Goal: Task Accomplishment & Management: Complete application form

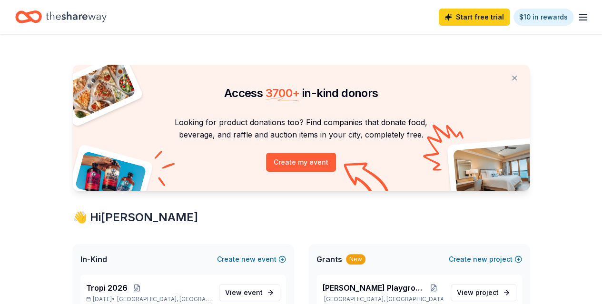
click at [579, 20] on line "button" at bounding box center [583, 20] width 8 height 0
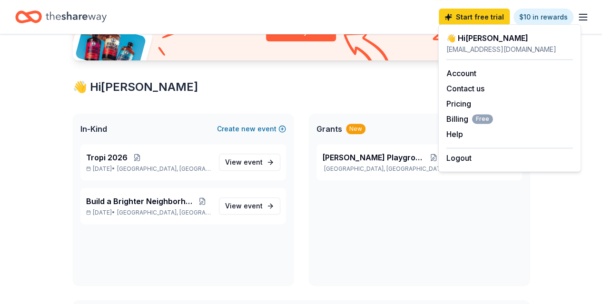
scroll to position [143, 0]
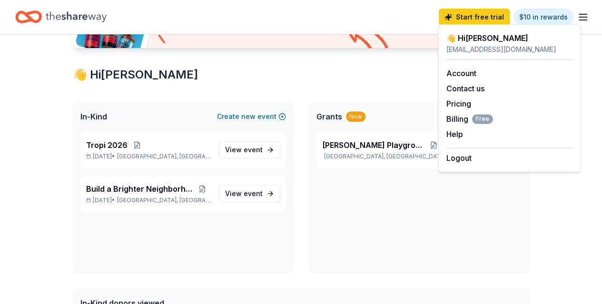
click at [248, 191] on span "event" at bounding box center [253, 193] width 19 height 8
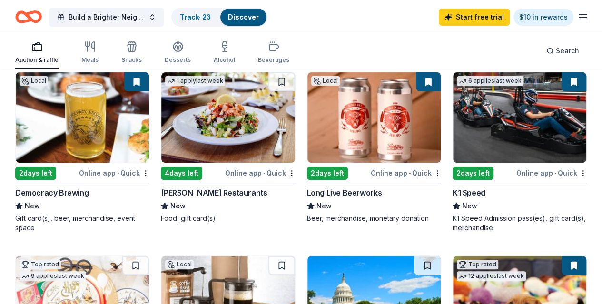
scroll to position [104, 0]
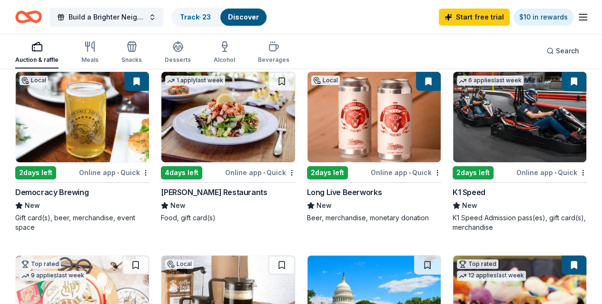
click at [453, 130] on img at bounding box center [519, 117] width 133 height 90
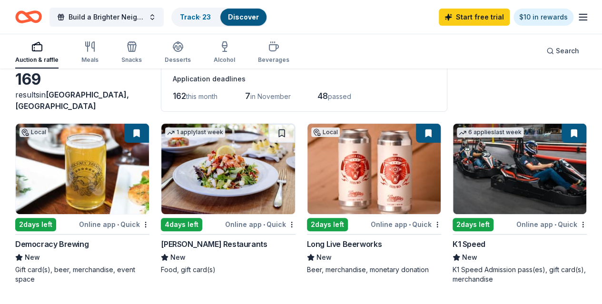
scroll to position [55, 0]
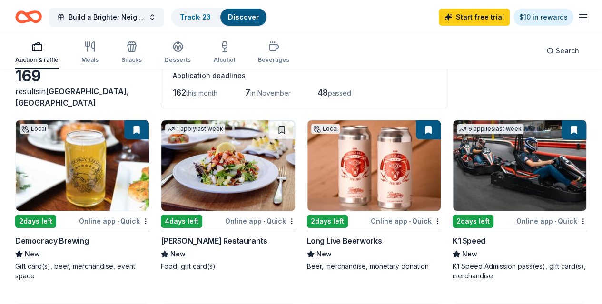
click at [207, 17] on link "Track · 23" at bounding box center [195, 17] width 31 height 8
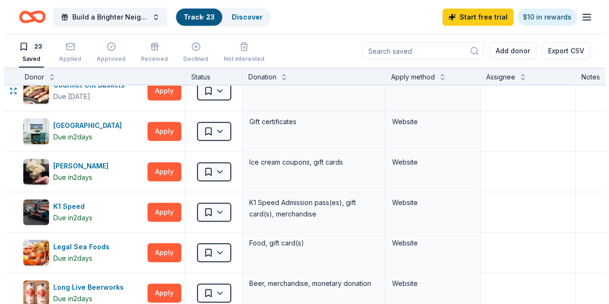
scroll to position [257, 0]
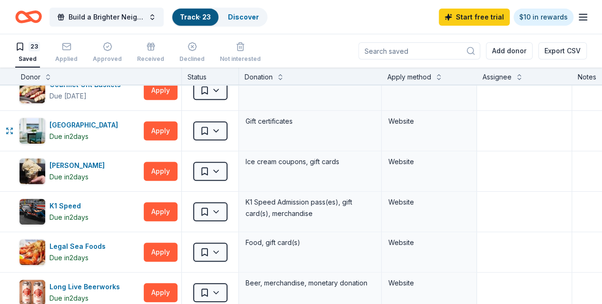
click at [177, 126] on button "Apply" at bounding box center [161, 130] width 34 height 19
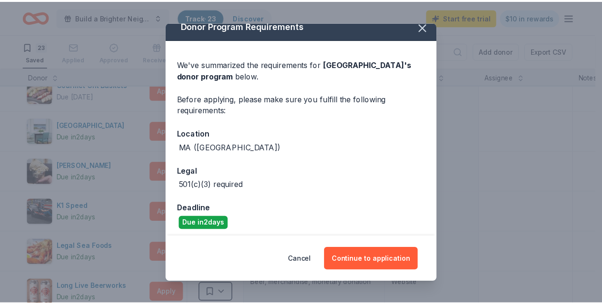
scroll to position [14, 0]
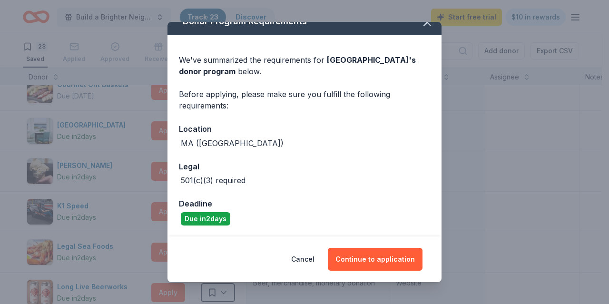
click at [381, 264] on button "Continue to application" at bounding box center [375, 259] width 95 height 23
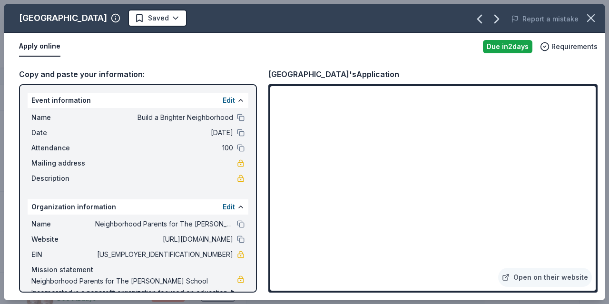
click at [591, 20] on icon "button" at bounding box center [590, 17] width 13 height 13
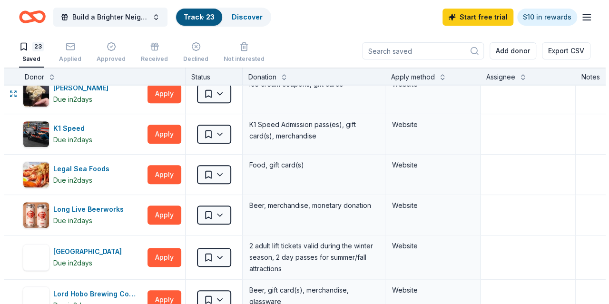
scroll to position [337, 0]
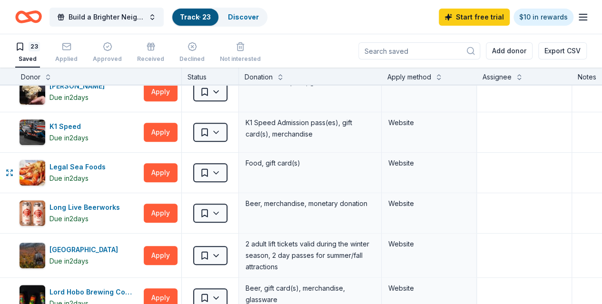
click at [177, 172] on button "Apply" at bounding box center [161, 172] width 34 height 19
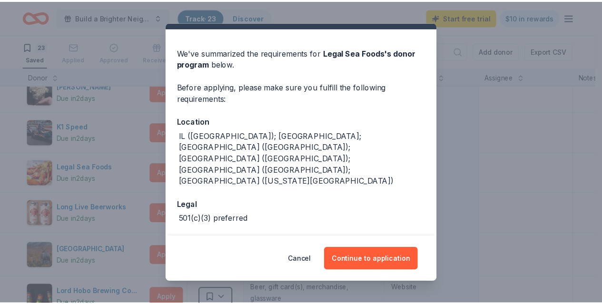
scroll to position [25, 0]
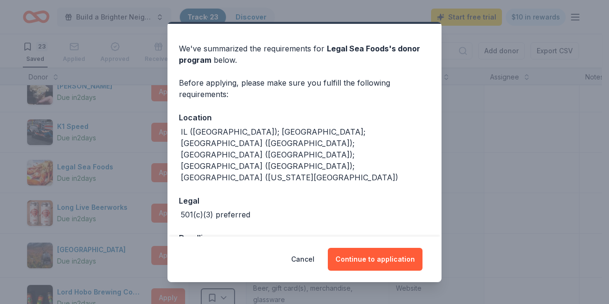
click at [384, 263] on button "Continue to application" at bounding box center [375, 259] width 95 height 23
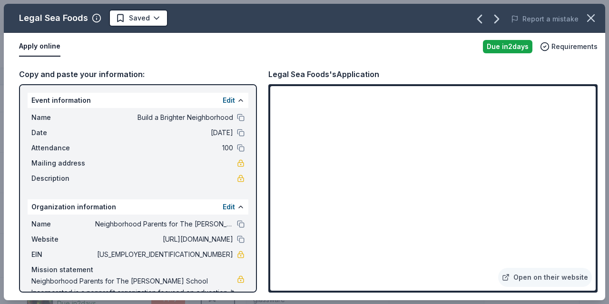
click at [591, 19] on icon "button" at bounding box center [591, 18] width 7 height 7
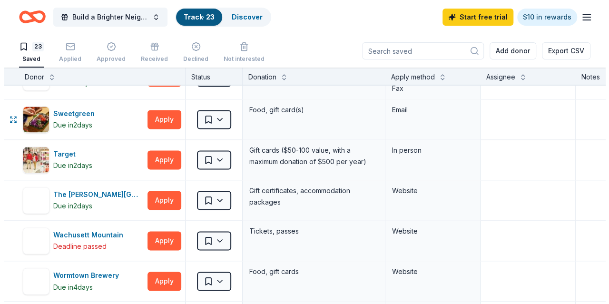
scroll to position [681, 0]
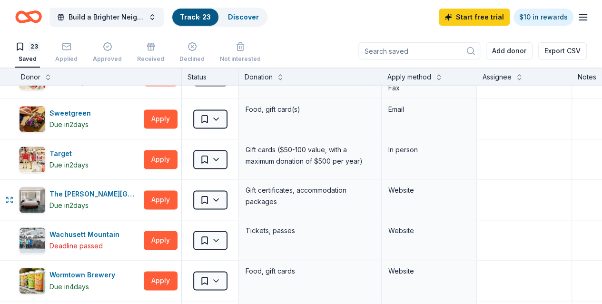
click at [170, 193] on button "Apply" at bounding box center [161, 199] width 34 height 19
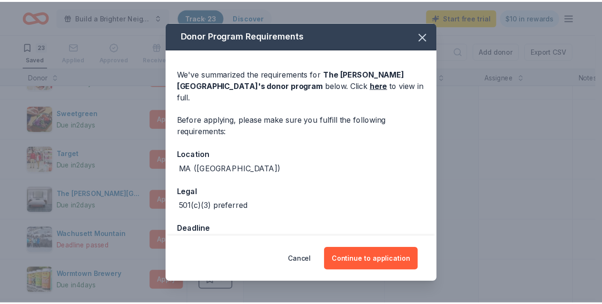
scroll to position [14, 0]
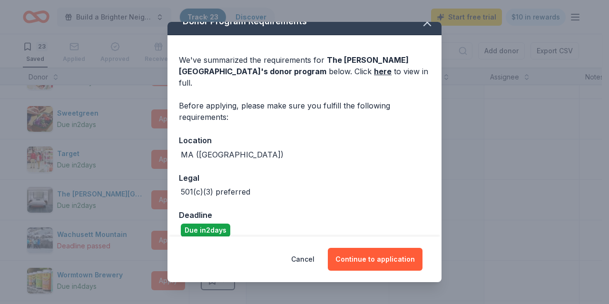
click at [404, 258] on button "Continue to application" at bounding box center [375, 259] width 95 height 23
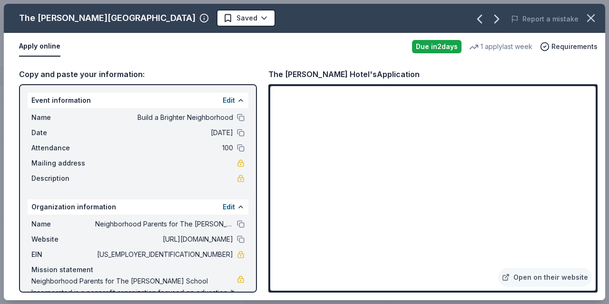
click at [586, 18] on icon "button" at bounding box center [590, 17] width 13 height 13
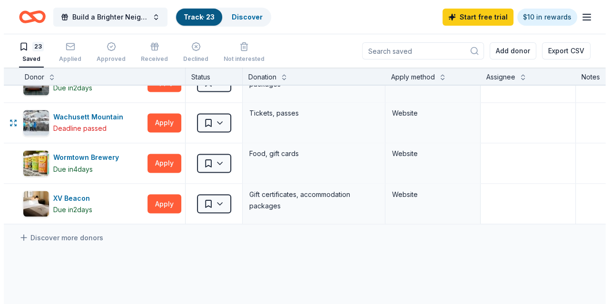
scroll to position [801, 0]
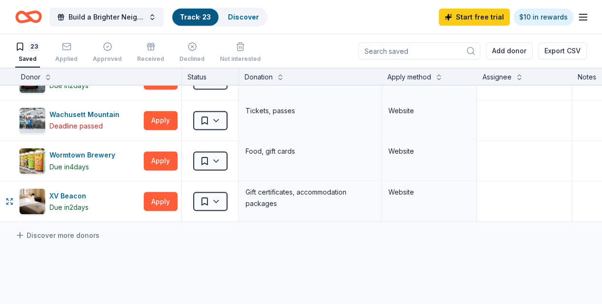
click at [157, 200] on button "Apply" at bounding box center [161, 201] width 34 height 19
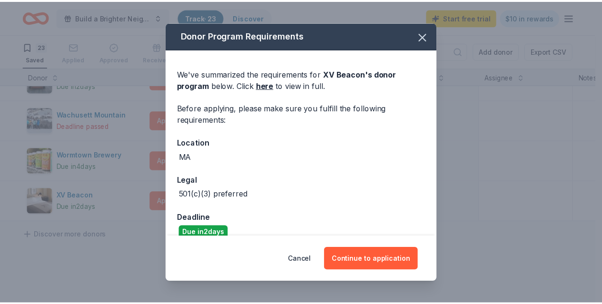
scroll to position [14, 0]
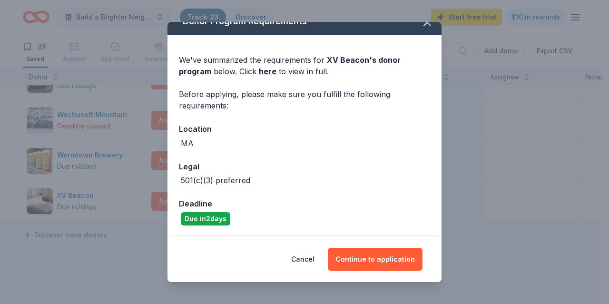
click at [405, 259] on button "Continue to application" at bounding box center [375, 259] width 95 height 23
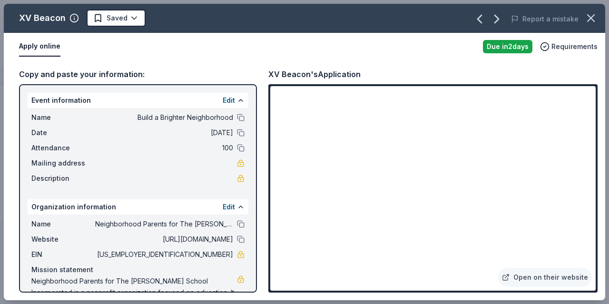
click at [589, 17] on icon "button" at bounding box center [590, 17] width 13 height 13
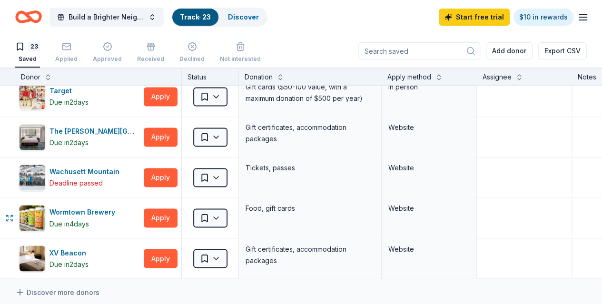
scroll to position [744, 0]
click at [220, 253] on html "Build a Brighter Neighborhood Track · 23 Discover Start free trial $10 in rewar…" at bounding box center [301, 152] width 602 height 304
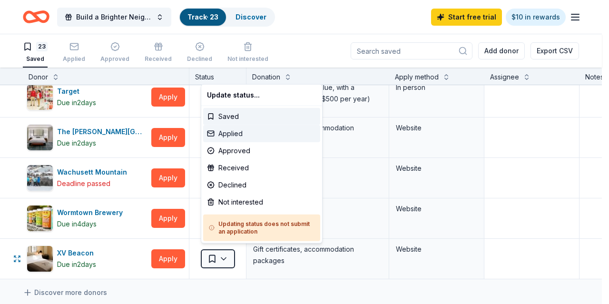
click at [238, 128] on div "Applied" at bounding box center [261, 133] width 117 height 17
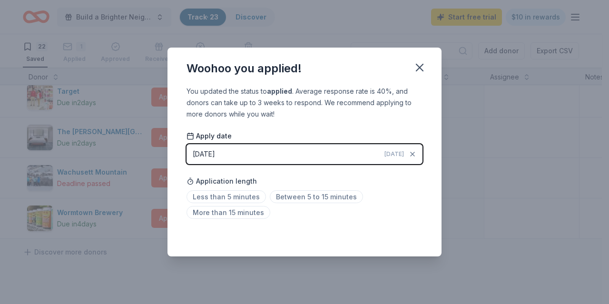
click at [420, 66] on icon "button" at bounding box center [419, 67] width 7 height 7
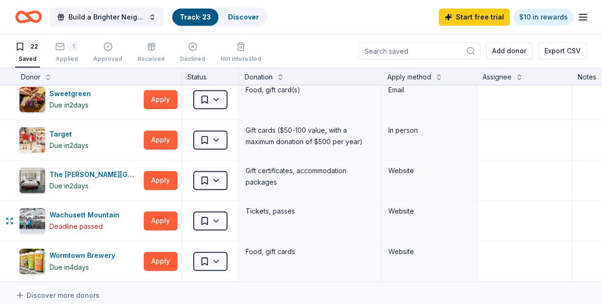
scroll to position [700, 0]
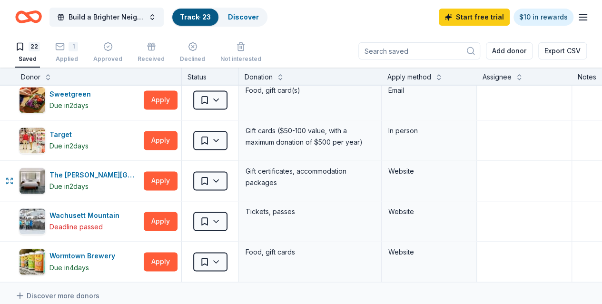
click at [225, 177] on html "Build a Brighter Neighborhood Track · 23 Discover Start free trial $10 in rewar…" at bounding box center [301, 152] width 602 height 304
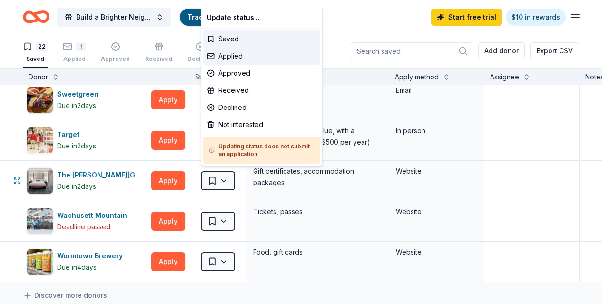
click at [234, 57] on div "Applied" at bounding box center [261, 56] width 117 height 17
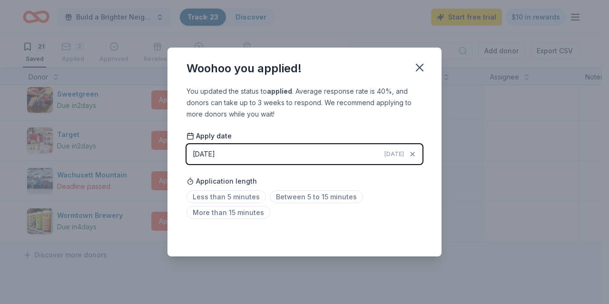
click at [421, 67] on icon "button" at bounding box center [419, 67] width 13 height 13
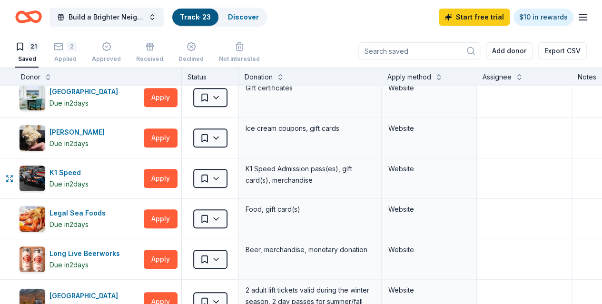
scroll to position [281, 0]
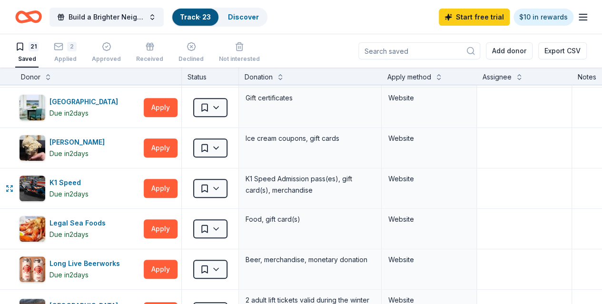
click at [223, 187] on html "Build a Brighter Neighborhood Track · 23 Discover Start free trial $10 in rewar…" at bounding box center [301, 152] width 602 height 304
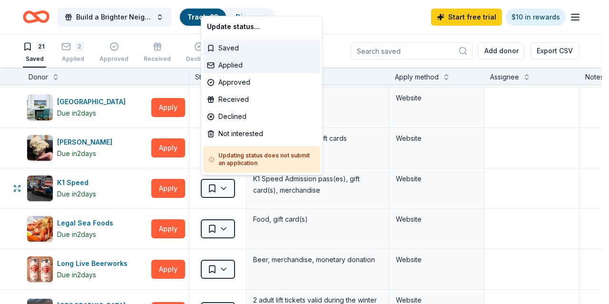
click at [229, 63] on div "Applied" at bounding box center [261, 65] width 117 height 17
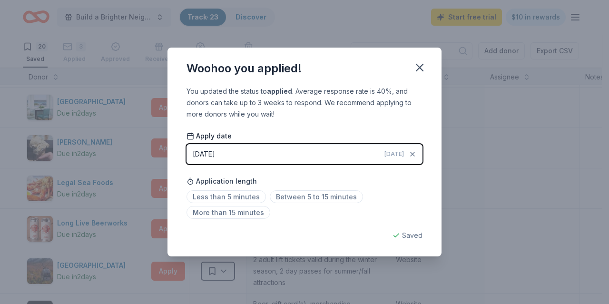
click at [420, 67] on icon "button" at bounding box center [419, 67] width 13 height 13
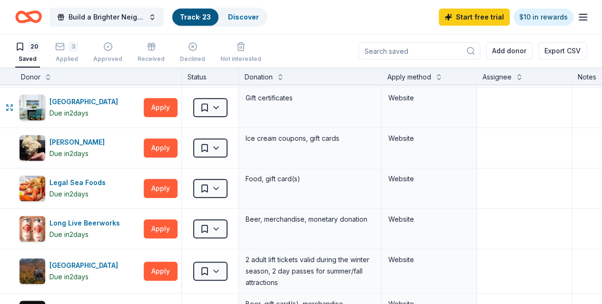
click at [222, 98] on html "Build a Brighter Neighborhood Track · 23 Discover Start free trial $10 in rewar…" at bounding box center [301, 152] width 602 height 304
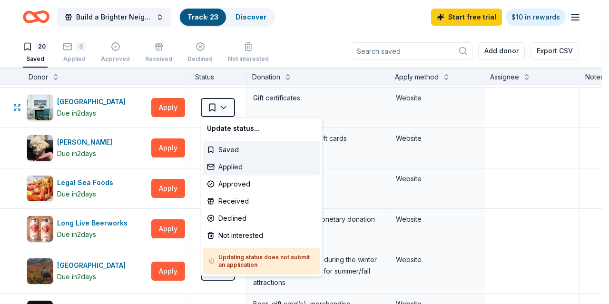
click at [238, 169] on div "Applied" at bounding box center [261, 166] width 117 height 17
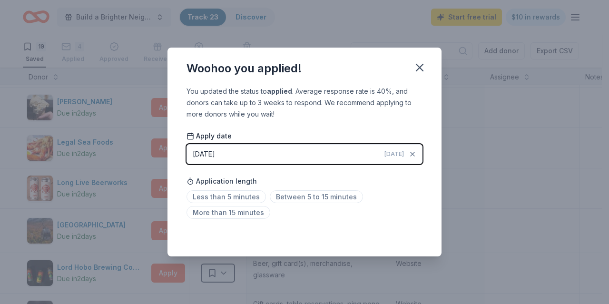
click at [417, 69] on icon "button" at bounding box center [419, 67] width 13 height 13
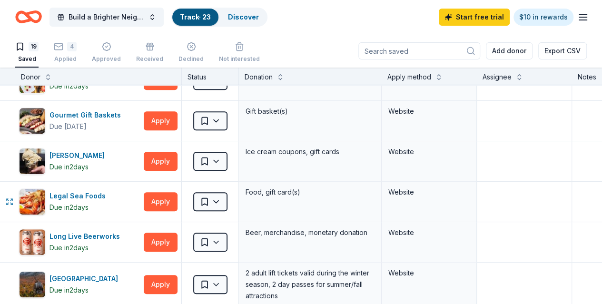
scroll to position [224, 0]
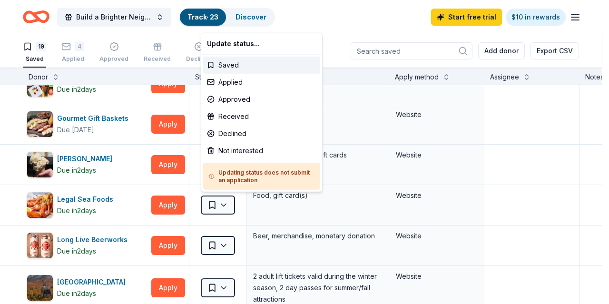
click at [225, 200] on html "Build a Brighter Neighborhood Track · 23 Discover Start free trial $10 in rewar…" at bounding box center [304, 152] width 609 height 304
click at [236, 85] on div "Applied" at bounding box center [261, 82] width 117 height 17
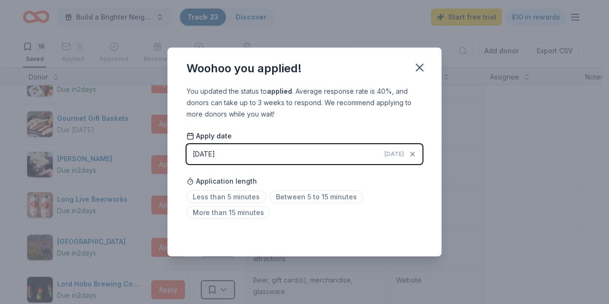
click at [422, 70] on icon "button" at bounding box center [419, 67] width 7 height 7
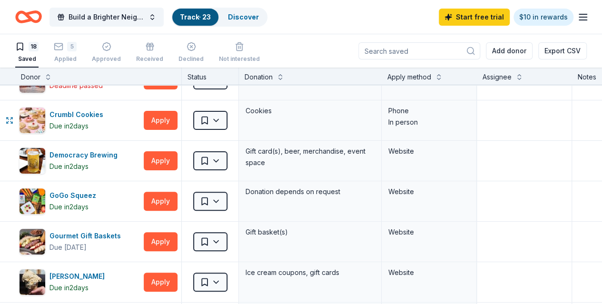
scroll to position [107, 0]
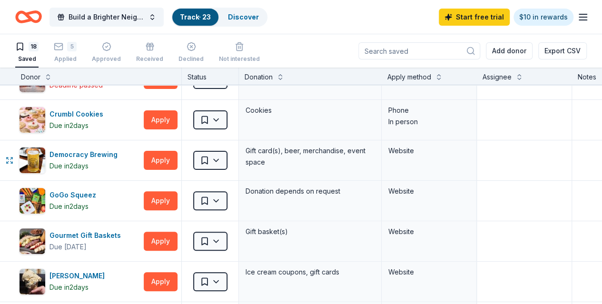
click at [175, 163] on button "Apply" at bounding box center [161, 160] width 34 height 19
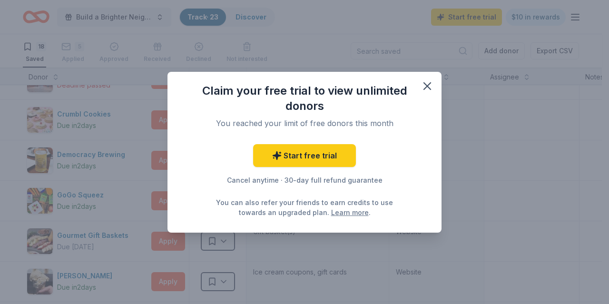
click at [422, 89] on icon "button" at bounding box center [427, 85] width 13 height 13
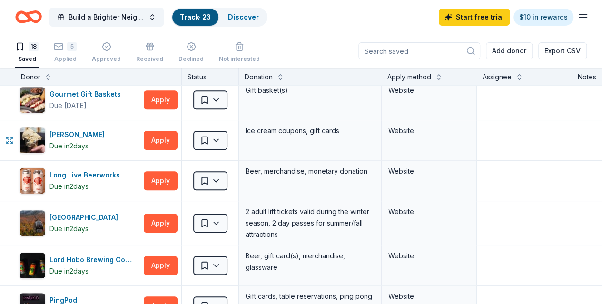
scroll to position [256, 0]
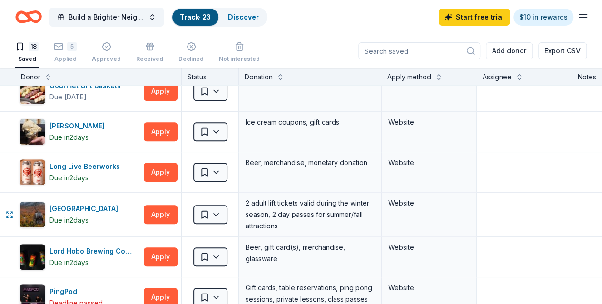
click at [166, 216] on button "Apply" at bounding box center [161, 214] width 34 height 19
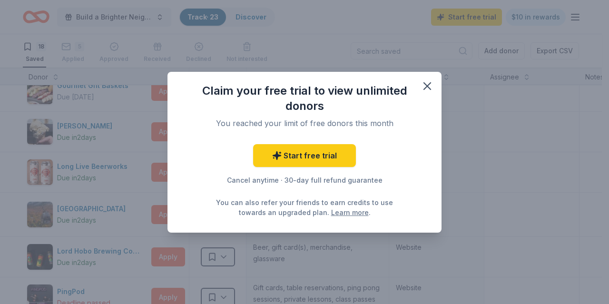
click at [424, 87] on icon "button" at bounding box center [427, 85] width 13 height 13
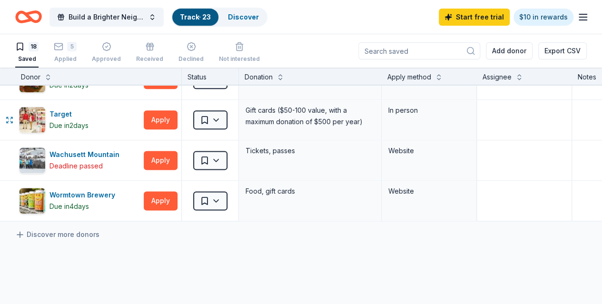
scroll to position [600, 0]
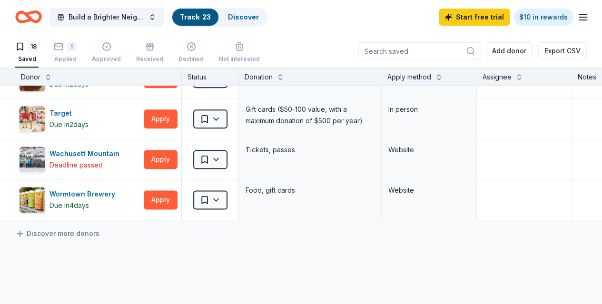
click at [250, 16] on link "Discover" at bounding box center [243, 17] width 31 height 8
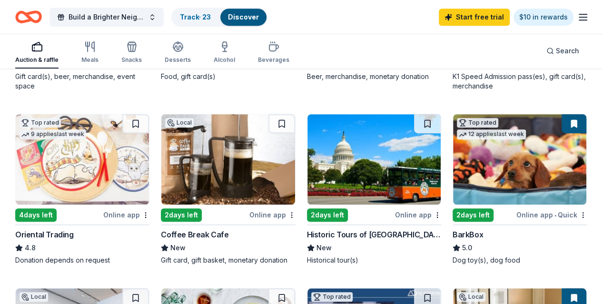
scroll to position [246, 0]
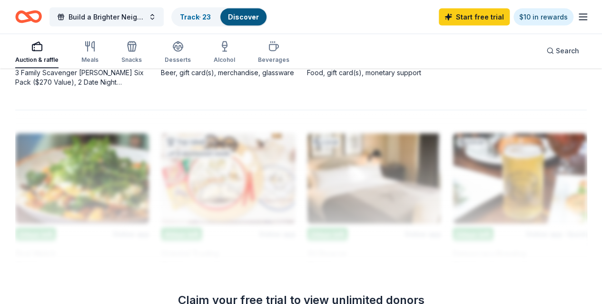
scroll to position [974, 0]
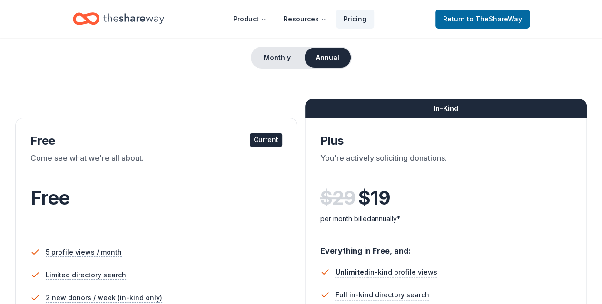
scroll to position [95, 0]
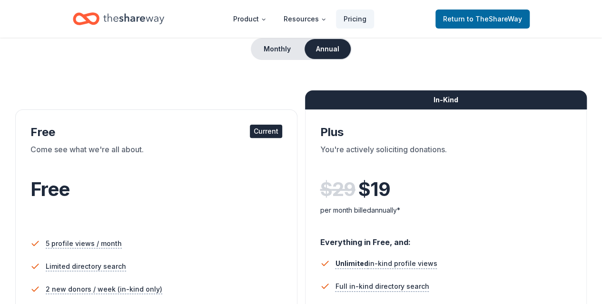
click at [266, 51] on button "Monthly" at bounding box center [277, 49] width 51 height 20
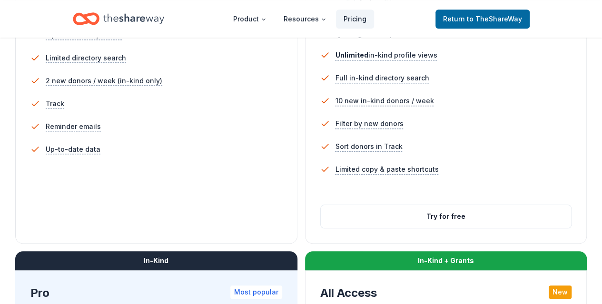
scroll to position [304, 0]
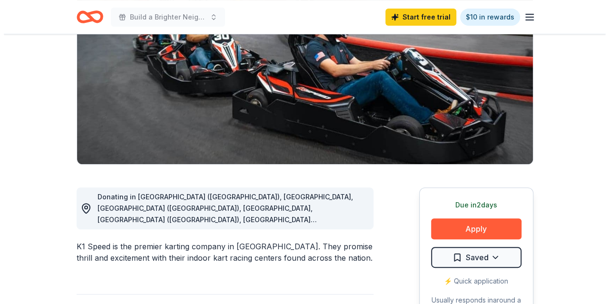
scroll to position [126, 0]
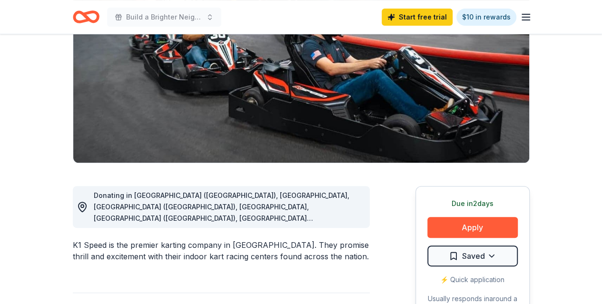
click at [468, 223] on button "Apply" at bounding box center [472, 227] width 90 height 21
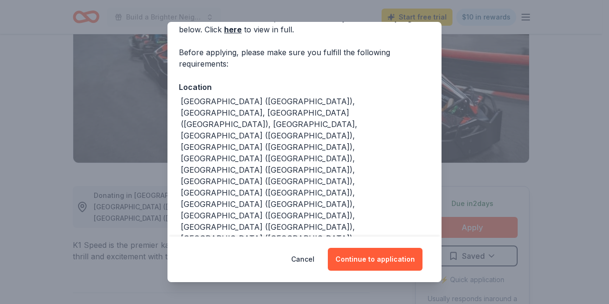
scroll to position [61, 0]
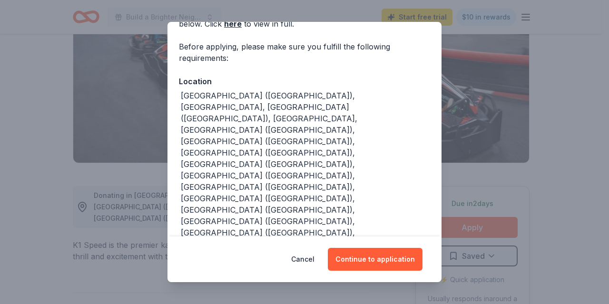
click at [365, 252] on button "Continue to application" at bounding box center [375, 259] width 95 height 23
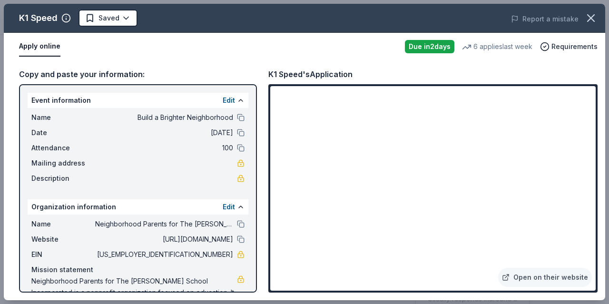
scroll to position [29, 0]
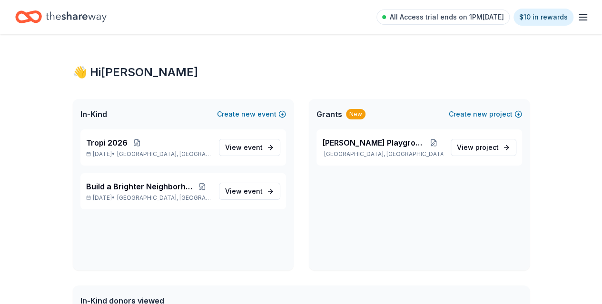
click at [251, 188] on span "event" at bounding box center [253, 191] width 19 height 8
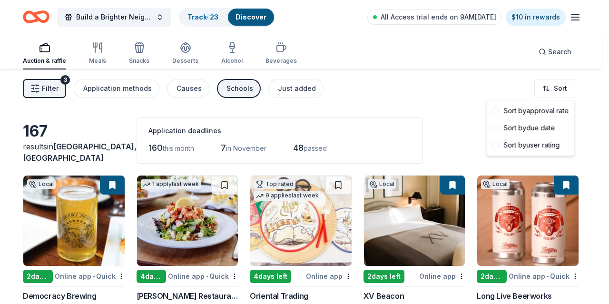
click at [558, 85] on html "Build a Brighter Neighborhood Track · 23 Discover All Access trial ends on 9AM,…" at bounding box center [304, 152] width 609 height 304
click at [541, 108] on div "Sort by approval rate" at bounding box center [530, 110] width 84 height 17
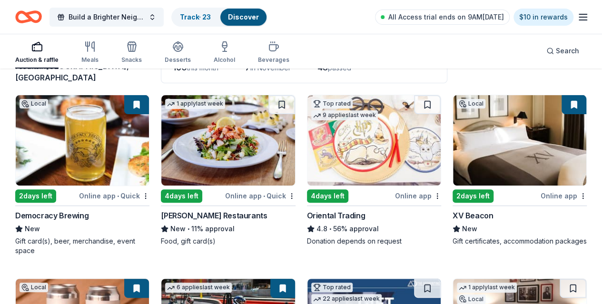
scroll to position [81, 0]
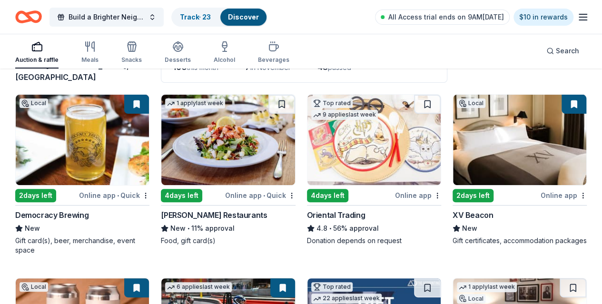
click at [64, 143] on img at bounding box center [82, 140] width 133 height 90
click at [194, 150] on img at bounding box center [227, 140] width 133 height 90
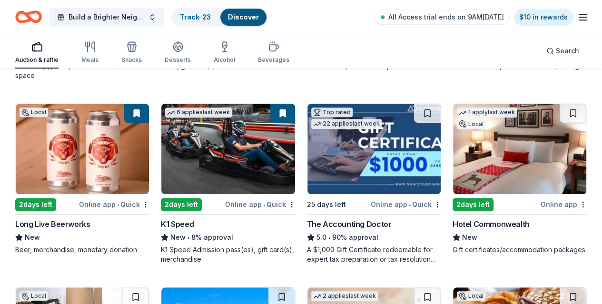
scroll to position [260, 0]
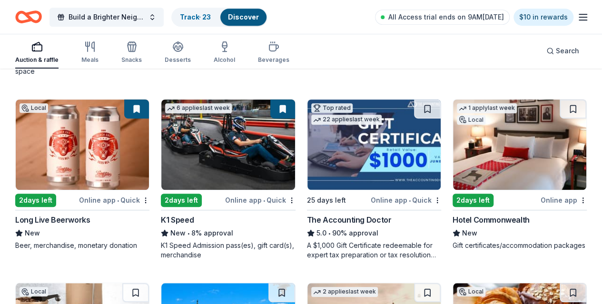
click at [161, 152] on img at bounding box center [227, 144] width 133 height 90
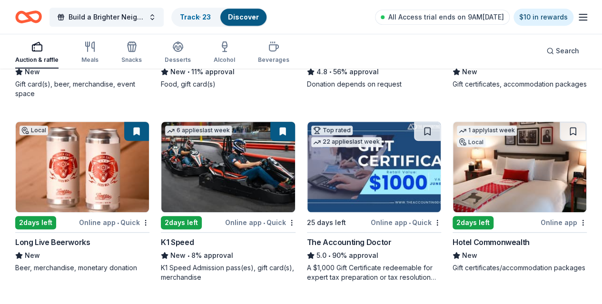
scroll to position [237, 0]
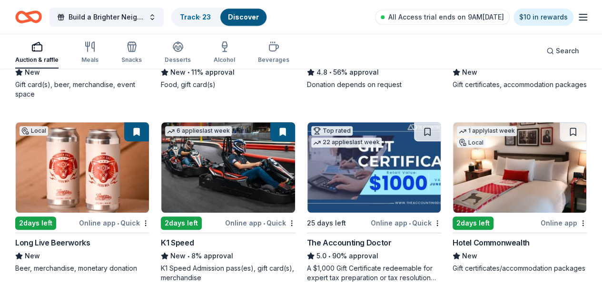
click at [453, 174] on img at bounding box center [519, 167] width 133 height 90
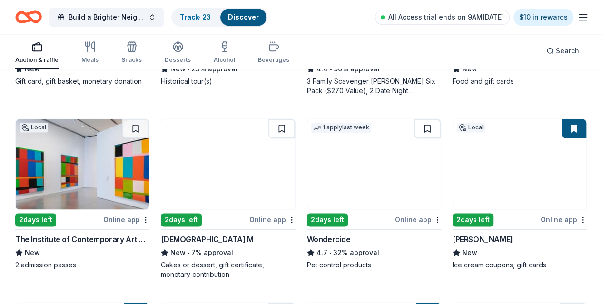
scroll to position [609, 0]
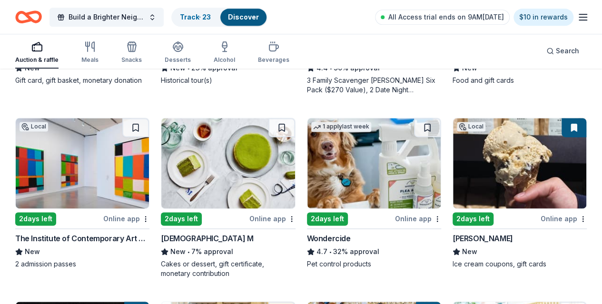
click at [453, 169] on img at bounding box center [519, 163] width 133 height 90
click at [561, 123] on button at bounding box center [573, 127] width 25 height 19
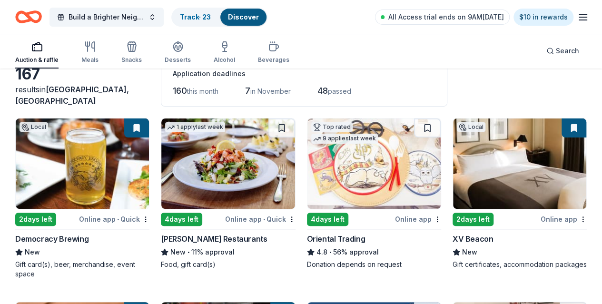
scroll to position [0, 0]
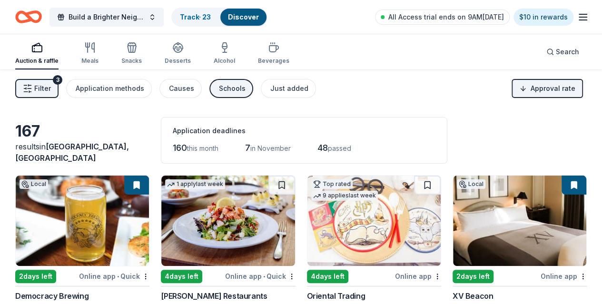
click at [206, 19] on link "Track · 23" at bounding box center [195, 17] width 31 height 8
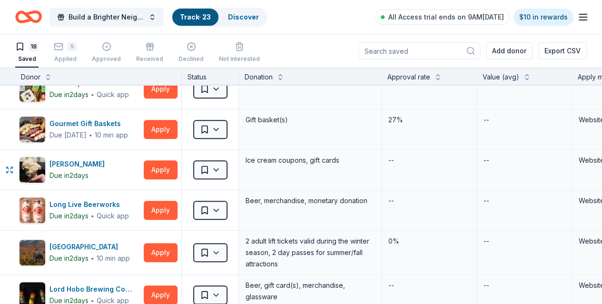
scroll to position [219, 0]
click at [222, 174] on html "Build a Brighter Neighborhood Track · 23 Discover All Access trial ends on 9AM,…" at bounding box center [301, 152] width 602 height 304
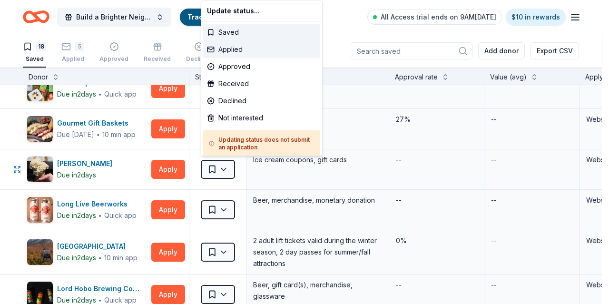
click at [232, 49] on div "Applied" at bounding box center [261, 49] width 117 height 17
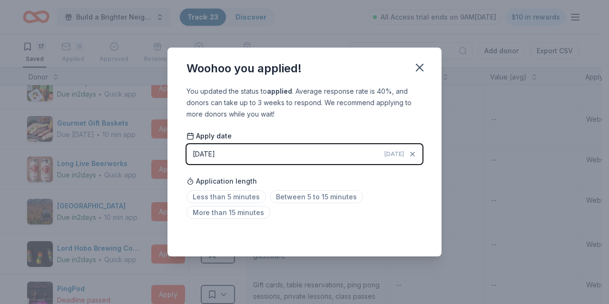
click at [420, 66] on icon "button" at bounding box center [419, 67] width 13 height 13
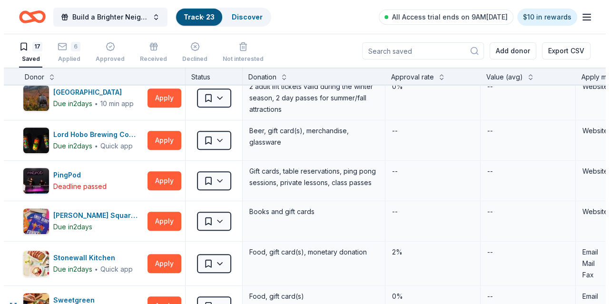
scroll to position [305, 0]
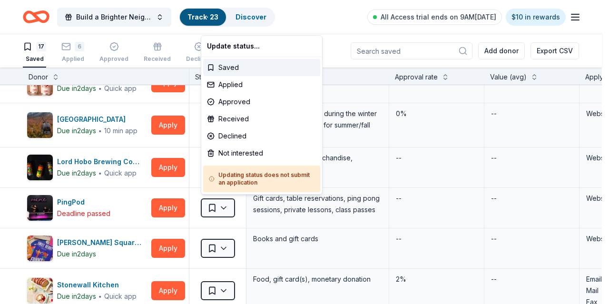
click at [223, 207] on html "Build a Brighter Neighborhood Track · 23 Discover All Access trial ends on 9AM,…" at bounding box center [304, 152] width 609 height 304
click at [167, 124] on html "Build a Brighter Neighborhood Track · 23 Discover All Access trial ends on 9AM,…" at bounding box center [304, 152] width 609 height 304
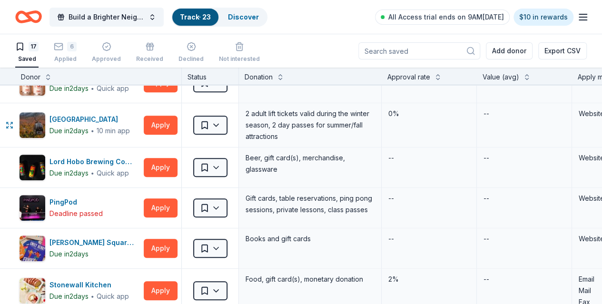
click at [170, 125] on button "Apply" at bounding box center [161, 125] width 34 height 19
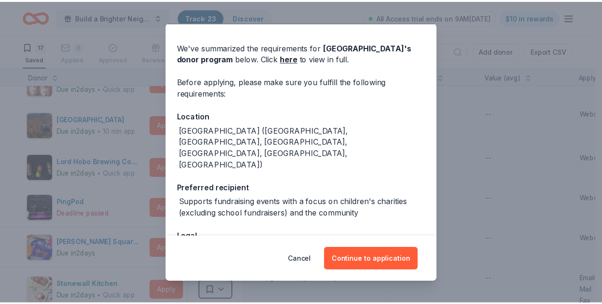
scroll to position [62, 0]
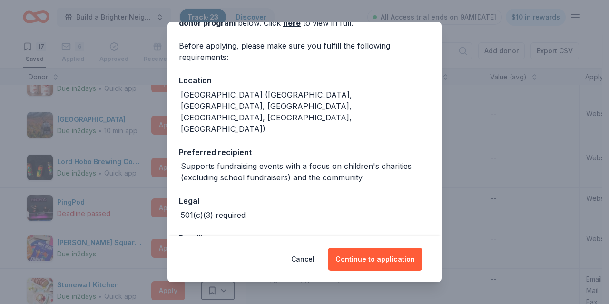
click at [365, 254] on button "Continue to application" at bounding box center [375, 259] width 95 height 23
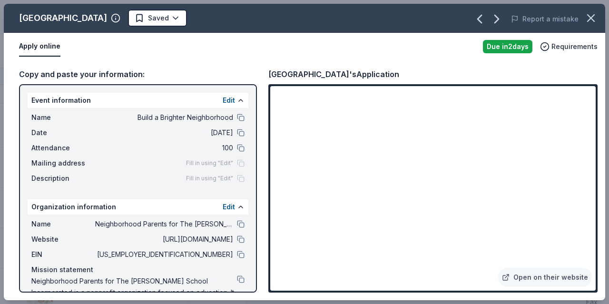
click at [596, 19] on icon "button" at bounding box center [590, 17] width 13 height 13
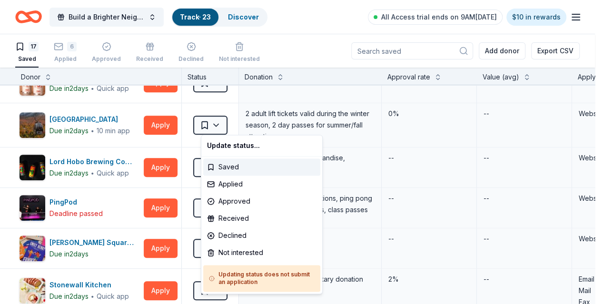
click at [226, 123] on html "Build a Brighter Neighborhood Track · 23 Discover All Access trial ends on 9AM,…" at bounding box center [301, 152] width 602 height 304
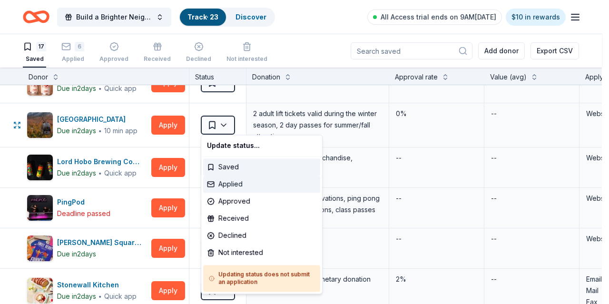
click at [224, 185] on div "Applied" at bounding box center [261, 184] width 117 height 17
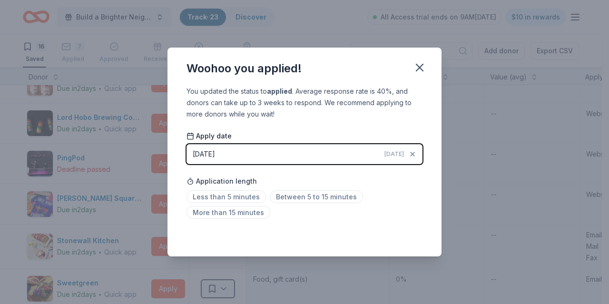
click at [423, 70] on icon "button" at bounding box center [419, 67] width 13 height 13
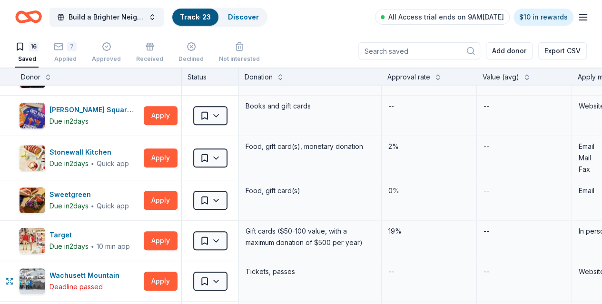
scroll to position [393, 0]
click at [99, 274] on div "Wachusett Mountain" at bounding box center [86, 275] width 74 height 11
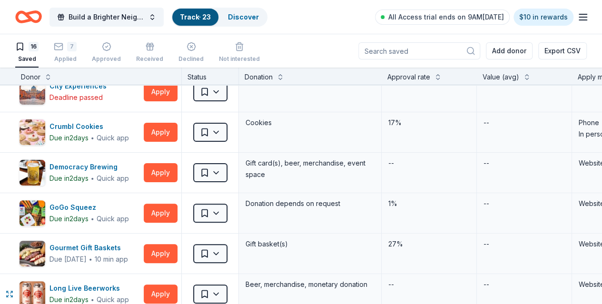
scroll to position [93, 0]
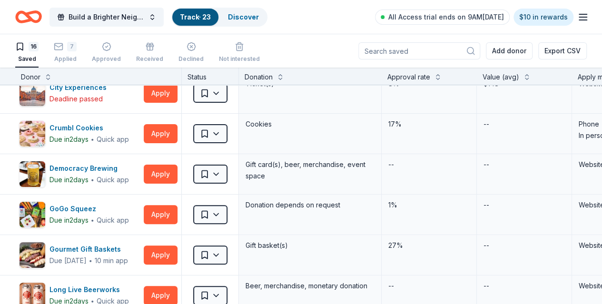
click at [23, 49] on icon "button" at bounding box center [20, 46] width 6 height 7
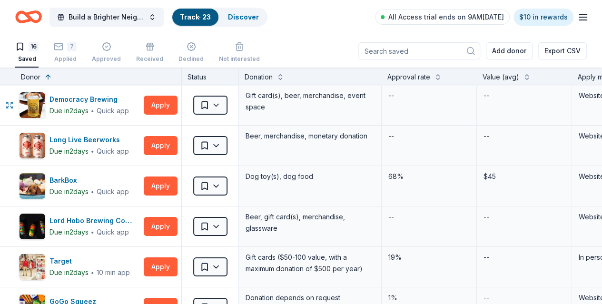
click at [159, 105] on button "Apply" at bounding box center [161, 105] width 34 height 19
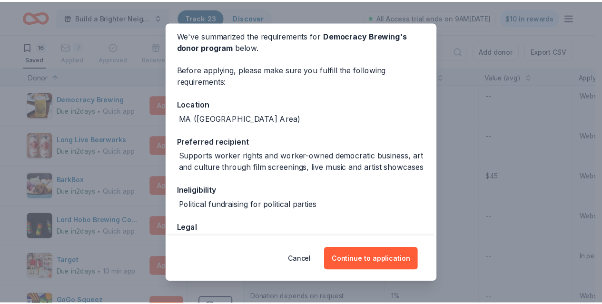
scroll to position [111, 0]
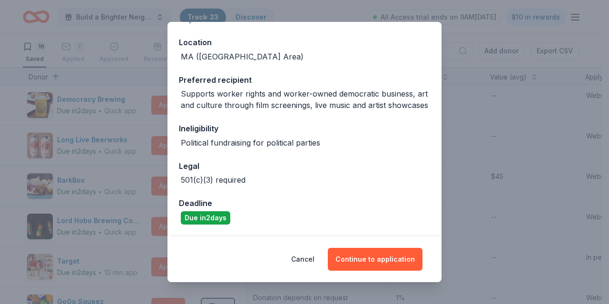
click at [524, 101] on div "Donor Program Requirements We've summarized the requirements for Democracy Brew…" at bounding box center [304, 152] width 609 height 304
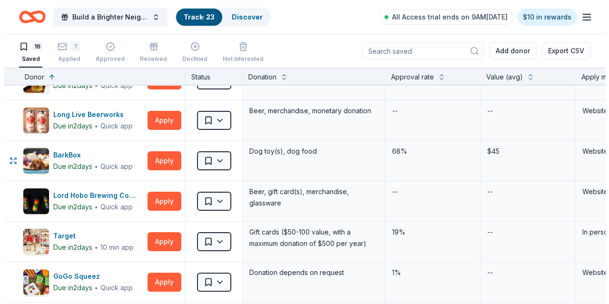
scroll to position [26, 0]
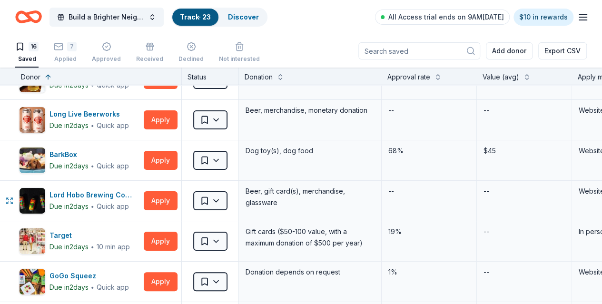
click at [169, 200] on button "Apply" at bounding box center [161, 200] width 34 height 19
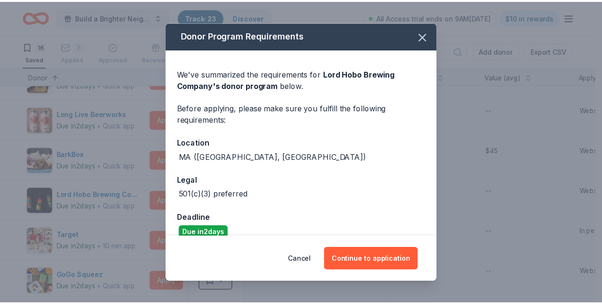
scroll to position [14, 0]
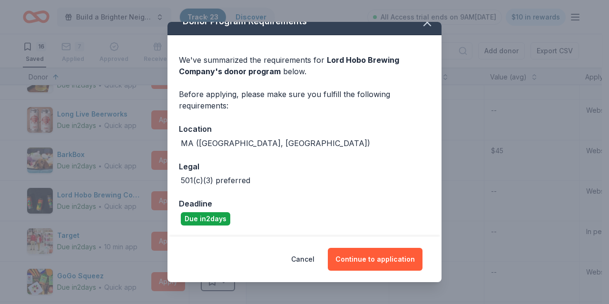
click at [366, 255] on button "Continue to application" at bounding box center [375, 259] width 95 height 23
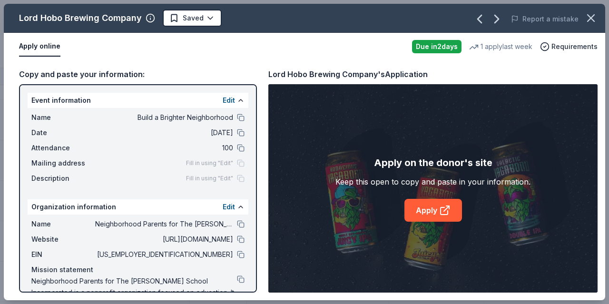
click at [425, 213] on link "Apply" at bounding box center [433, 210] width 58 height 23
click at [587, 19] on icon "button" at bounding box center [590, 17] width 13 height 13
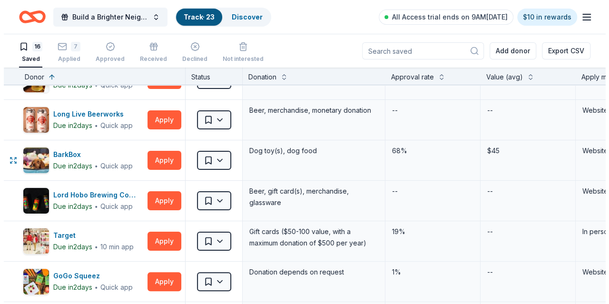
scroll to position [4, 0]
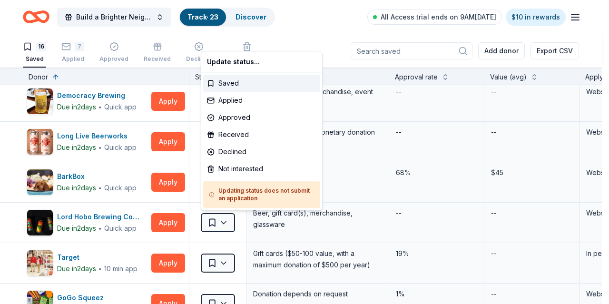
click at [227, 220] on html "Build a Brighter Neighborhood Track · 23 Discover All Access trial ends on 9AM,…" at bounding box center [304, 152] width 609 height 304
click at [239, 106] on div "Applied" at bounding box center [261, 100] width 117 height 17
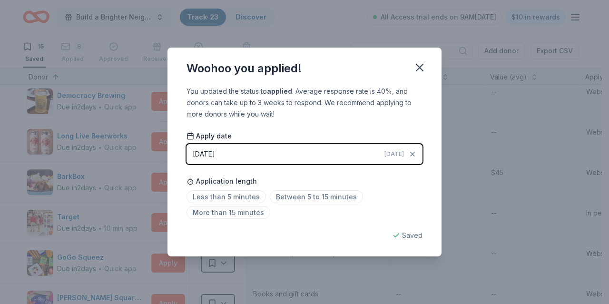
click at [421, 67] on icon "button" at bounding box center [419, 67] width 7 height 7
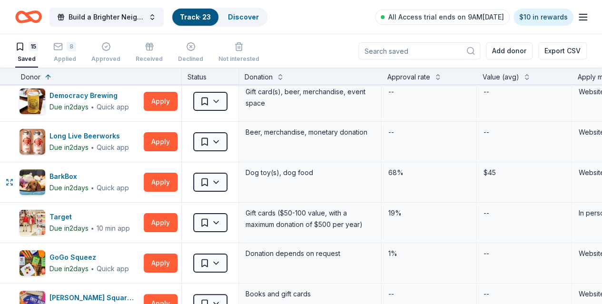
click at [170, 181] on button "Apply" at bounding box center [161, 182] width 34 height 19
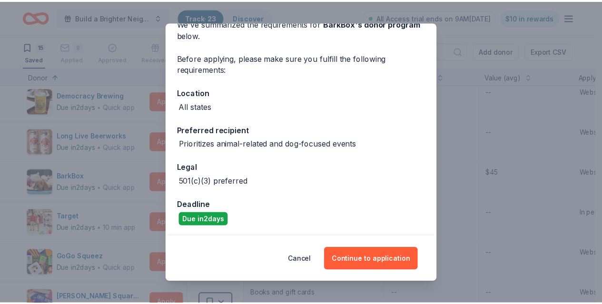
scroll to position [51, 0]
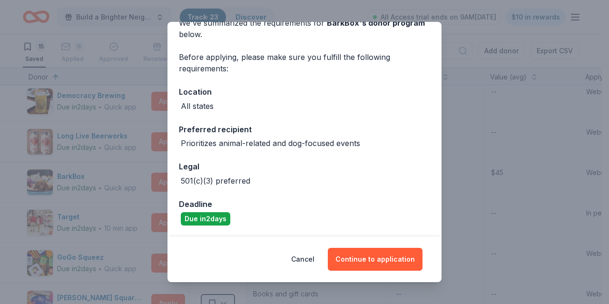
click at [301, 258] on button "Cancel" at bounding box center [302, 259] width 23 height 23
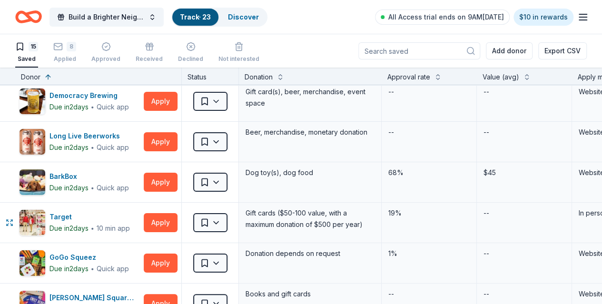
scroll to position [0, 0]
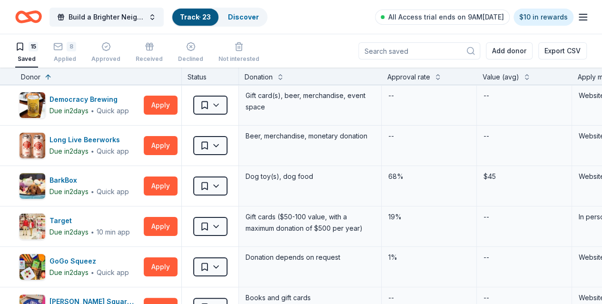
click at [250, 13] on link "Discover" at bounding box center [243, 17] width 31 height 8
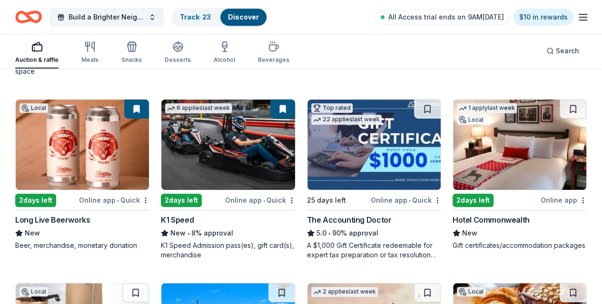
scroll to position [260, 0]
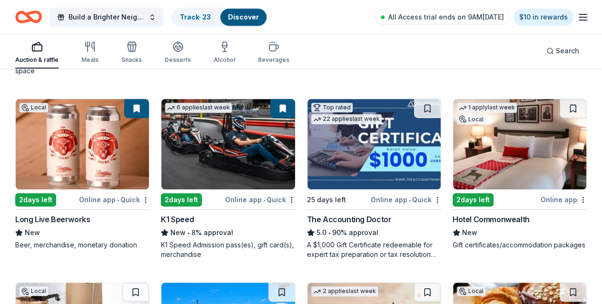
click at [560, 103] on button at bounding box center [573, 108] width 27 height 19
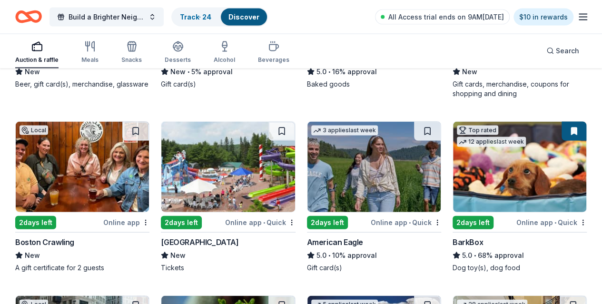
scroll to position [974, 0]
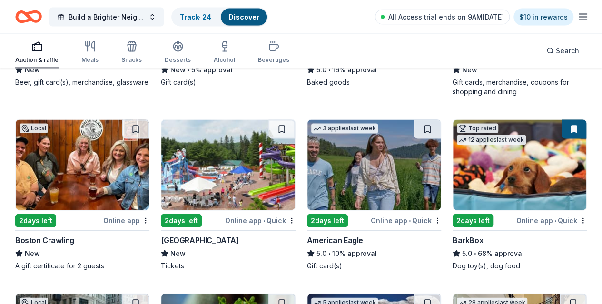
click at [560, 294] on button at bounding box center [573, 303] width 27 height 19
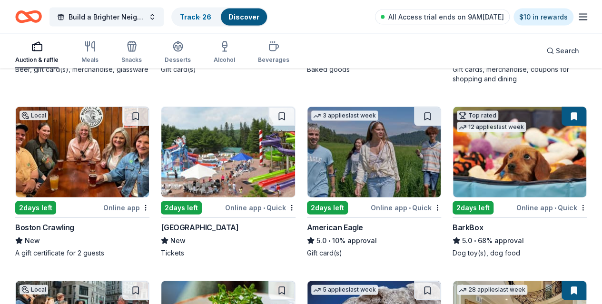
scroll to position [987, 0]
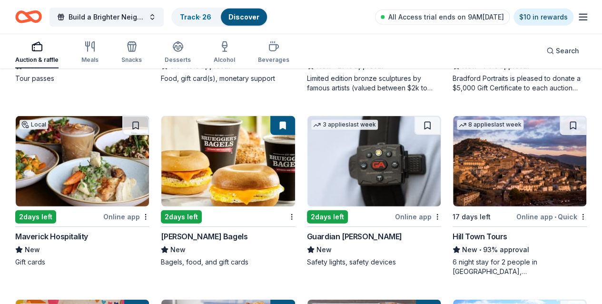
scroll to position [1337, 0]
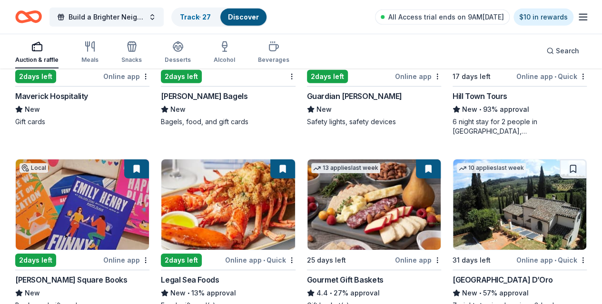
scroll to position [1503, 0]
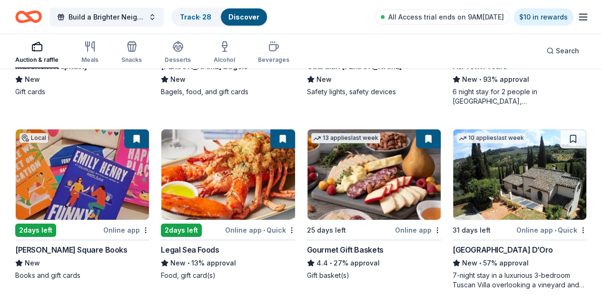
scroll to position [1495, 0]
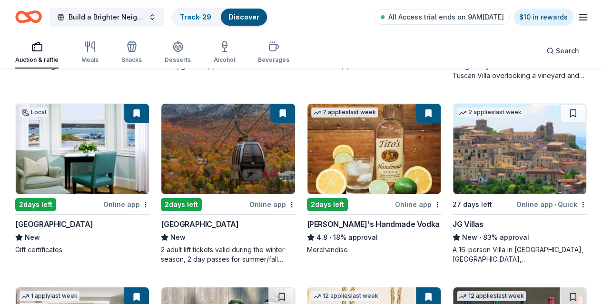
scroll to position [1716, 0]
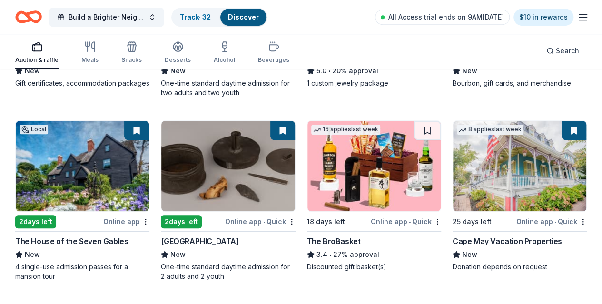
scroll to position [2066, 0]
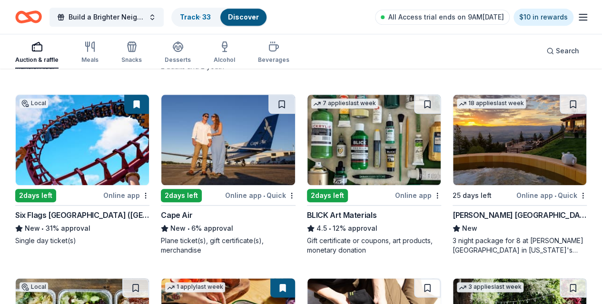
scroll to position [2272, 0]
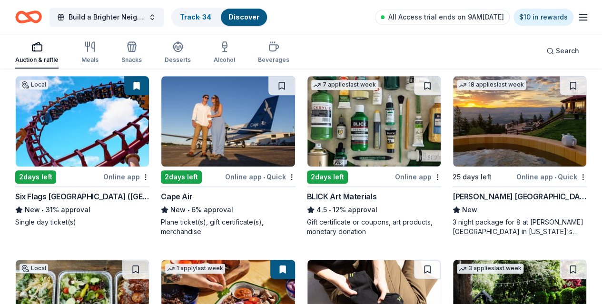
scroll to position [2295, 0]
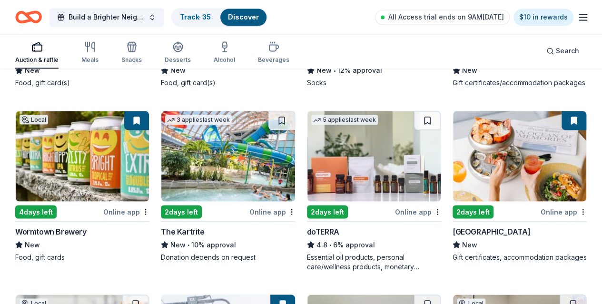
scroll to position [2616, 0]
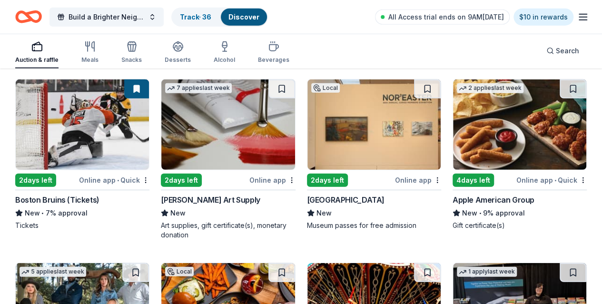
scroll to position [3011, 0]
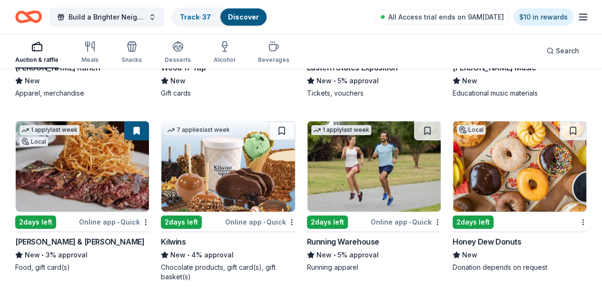
scroll to position [3329, 0]
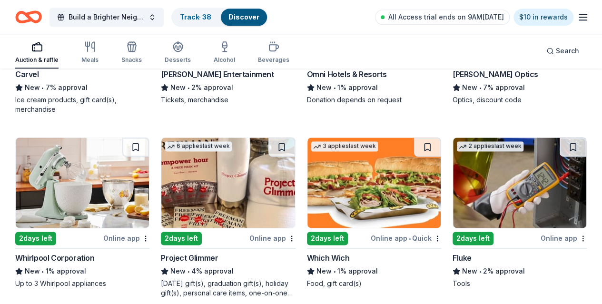
scroll to position [4213, 0]
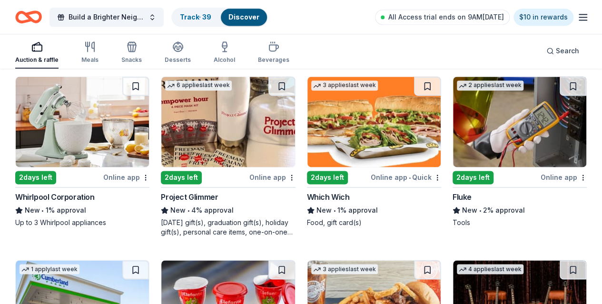
scroll to position [4275, 0]
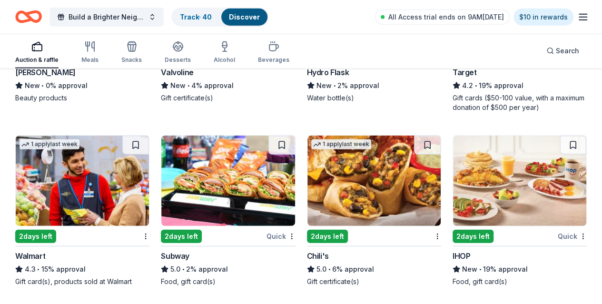
scroll to position [4764, 0]
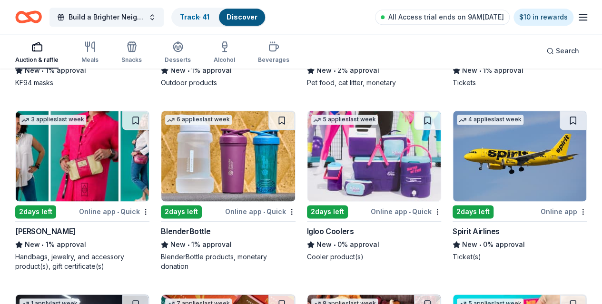
scroll to position [6048, 0]
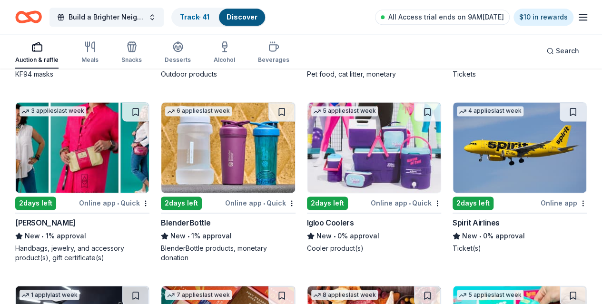
click at [204, 14] on link "Track · 41" at bounding box center [194, 17] width 29 height 8
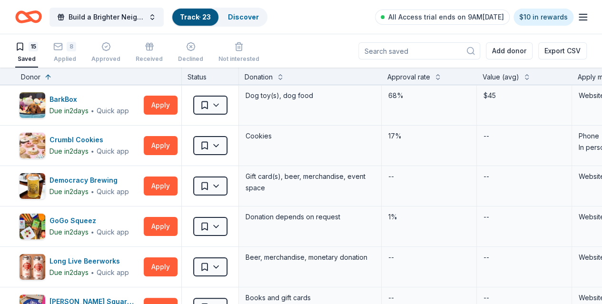
click at [204, 13] on link "Track · 23" at bounding box center [195, 17] width 31 height 8
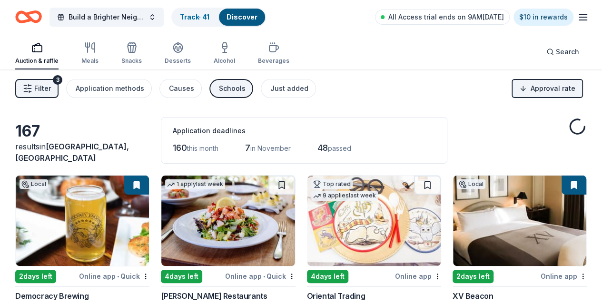
click at [209, 22] on div "Track · 41" at bounding box center [194, 17] width 45 height 17
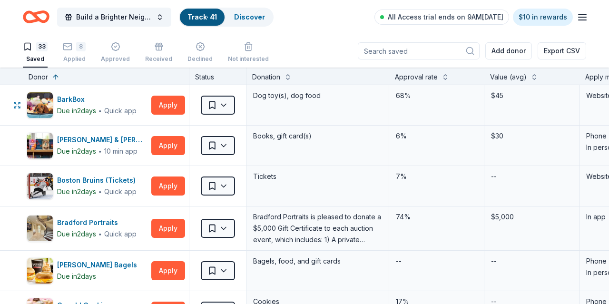
click at [223, 99] on html "Build a Brighter Neighborhood Track · 41 Discover All Access trial ends on 9AM,…" at bounding box center [304, 152] width 609 height 304
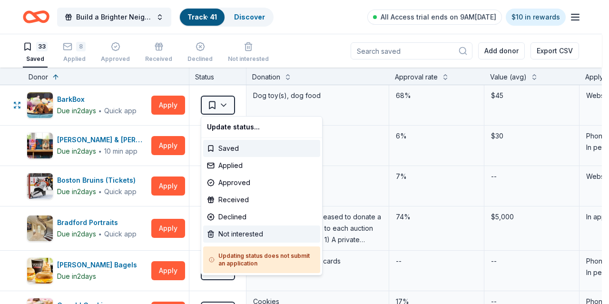
click at [227, 228] on div "Not interested" at bounding box center [261, 234] width 117 height 17
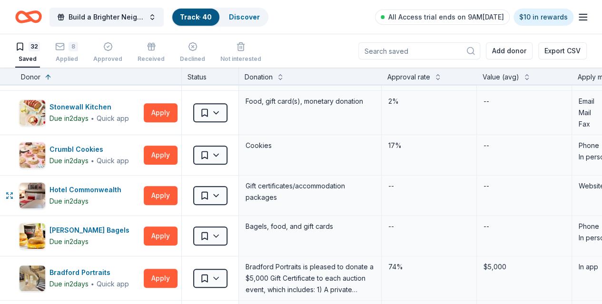
scroll to position [237, 0]
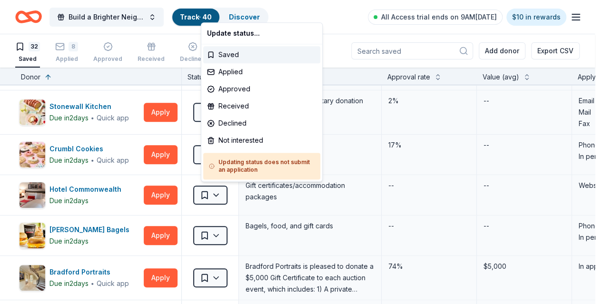
click at [226, 189] on html "Build a Brighter Neighborhood Track · 40 Discover All Access trial ends on 9AM,…" at bounding box center [301, 152] width 602 height 304
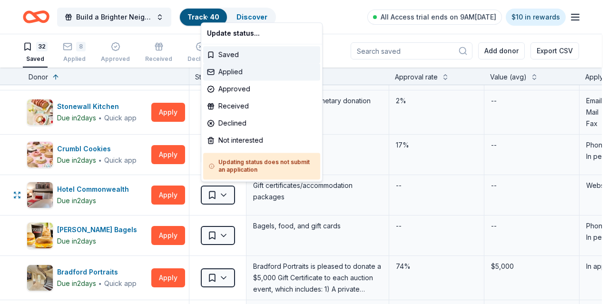
click at [251, 70] on div "Applied" at bounding box center [261, 71] width 117 height 17
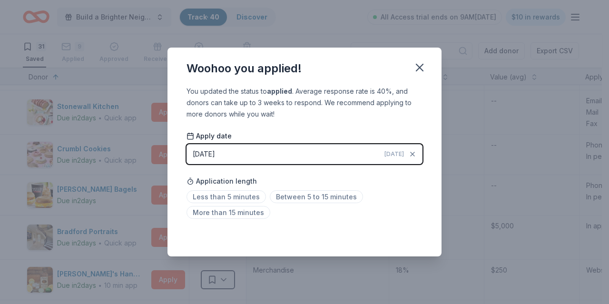
click at [424, 65] on icon "button" at bounding box center [419, 67] width 13 height 13
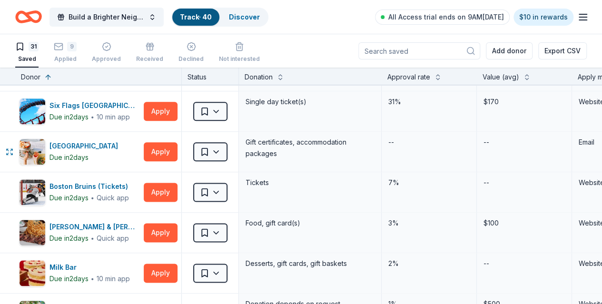
scroll to position [568, 0]
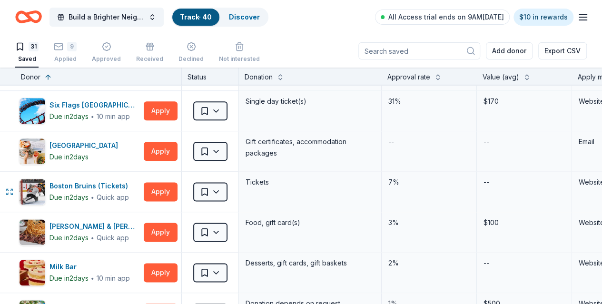
click at [162, 187] on button "Apply" at bounding box center [161, 191] width 34 height 19
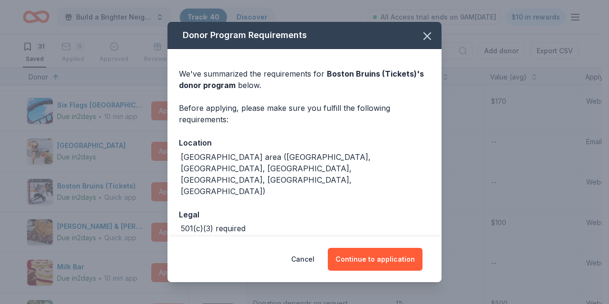
click at [370, 260] on button "Continue to application" at bounding box center [375, 259] width 95 height 23
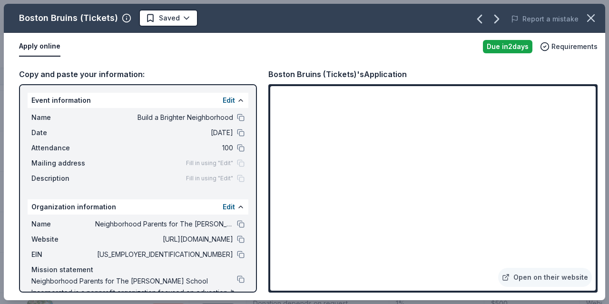
click at [590, 10] on button "button" at bounding box center [590, 18] width 21 height 21
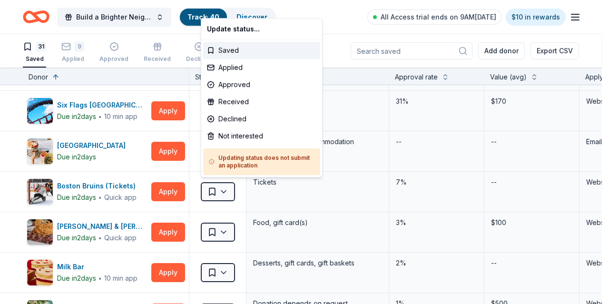
click at [223, 192] on html "Build a Brighter Neighborhood Track · 40 Discover All Access trial ends on 9AM,…" at bounding box center [304, 152] width 609 height 304
click at [239, 68] on div "Applied" at bounding box center [261, 67] width 117 height 17
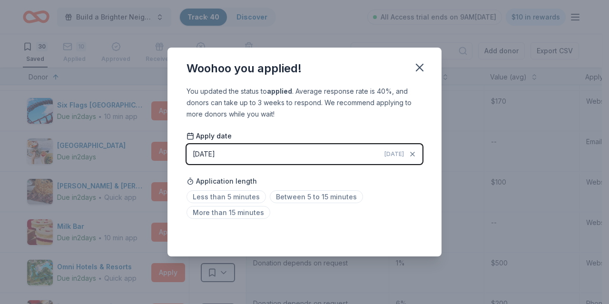
click at [419, 67] on icon "button" at bounding box center [419, 67] width 7 height 7
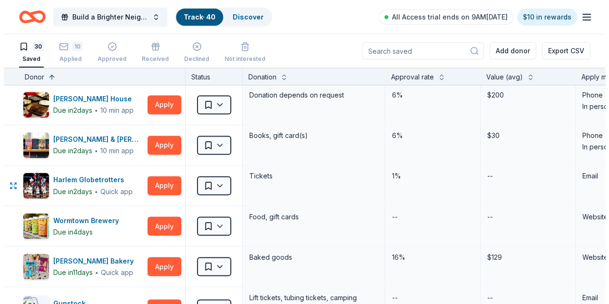
scroll to position [777, 0]
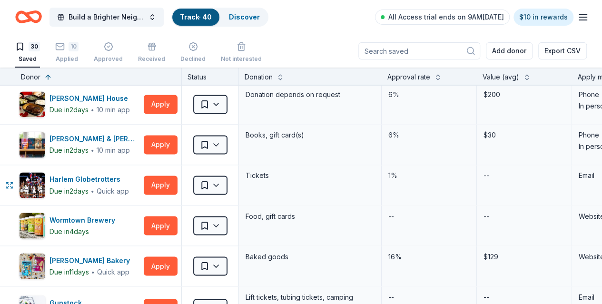
click at [167, 178] on button "Apply" at bounding box center [161, 185] width 34 height 19
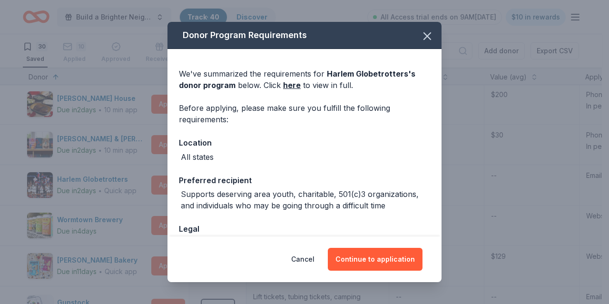
click at [388, 259] on button "Continue to application" at bounding box center [375, 259] width 95 height 23
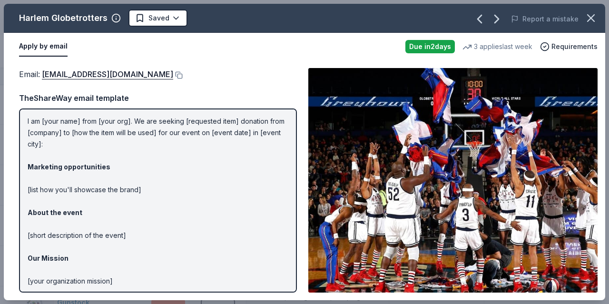
scroll to position [0, 0]
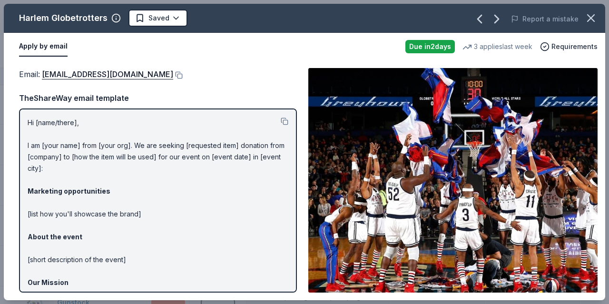
click at [95, 157] on p "Hi [name/there], I am [your name] from [your org]. We are seeking [requested it…" at bounding box center [158, 242] width 261 height 251
click at [173, 72] on button at bounding box center [178, 75] width 10 height 8
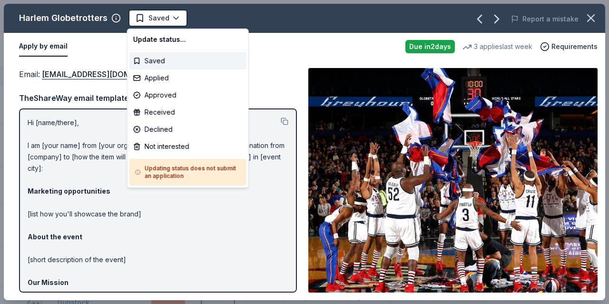
click at [163, 19] on html "Build a Brighter Neighborhood Track · 40 Discover All Access trial ends on 9AM,…" at bounding box center [304, 152] width 609 height 304
click at [173, 73] on div "Applied" at bounding box center [187, 77] width 117 height 17
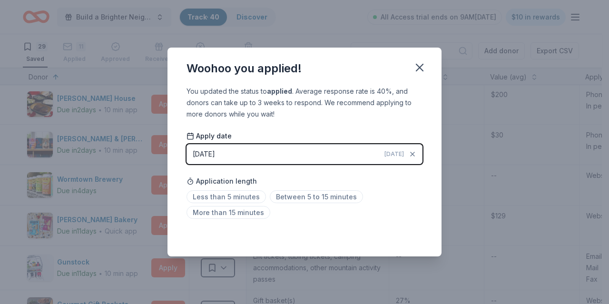
click at [413, 69] on icon "button" at bounding box center [419, 67] width 13 height 13
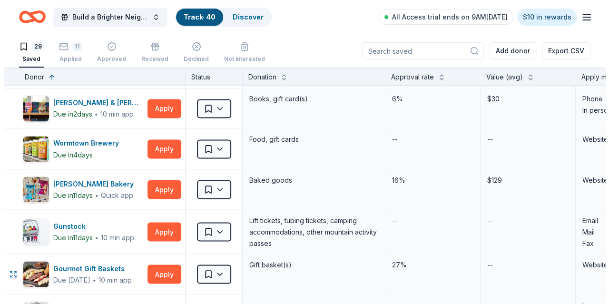
scroll to position [813, 0]
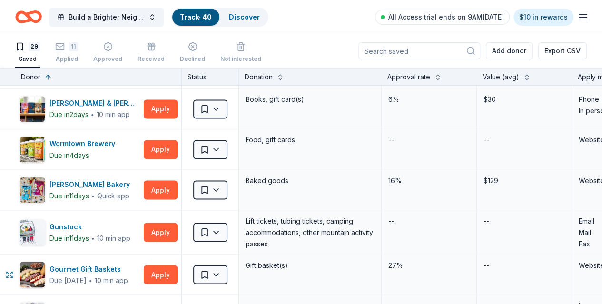
click at [177, 267] on button "Apply" at bounding box center [161, 274] width 34 height 19
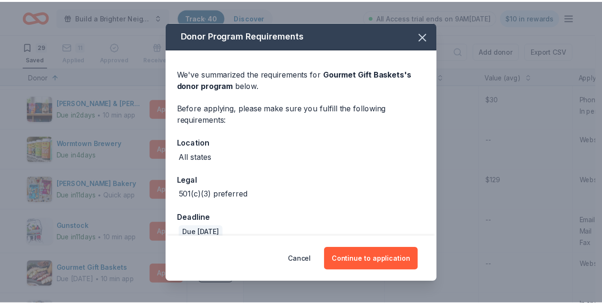
scroll to position [14, 0]
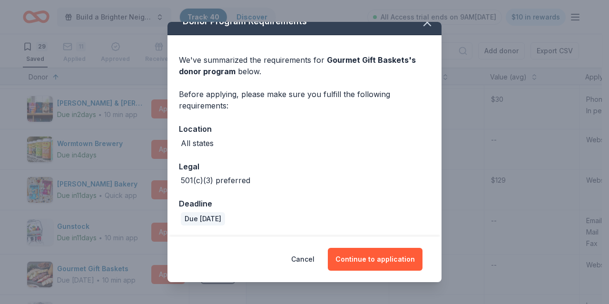
click at [360, 256] on button "Continue to application" at bounding box center [375, 259] width 95 height 23
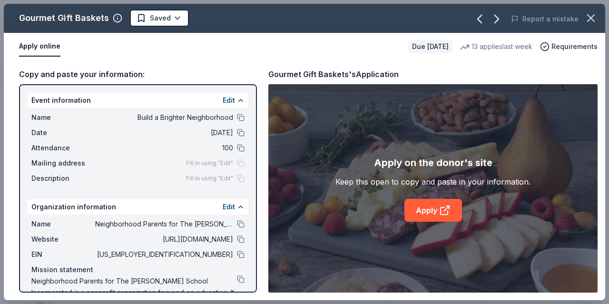
click at [424, 200] on link "Apply" at bounding box center [433, 210] width 58 height 23
click at [173, 10] on html "Build a Brighter Neighborhood Track · 40 Discover All Access trial ends on 9AM,…" at bounding box center [304, 152] width 609 height 304
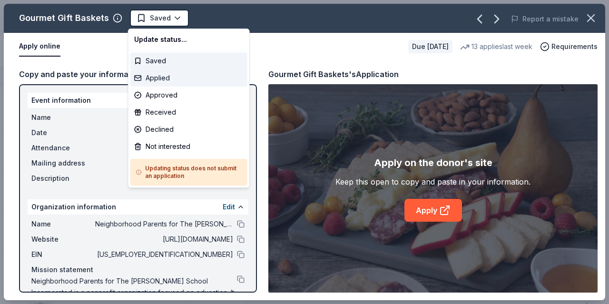
click at [162, 81] on div "Applied" at bounding box center [188, 77] width 117 height 17
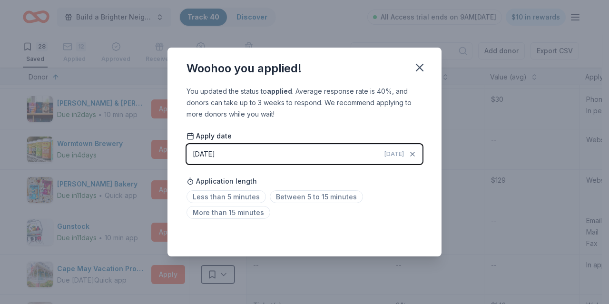
click at [424, 68] on icon "button" at bounding box center [419, 67] width 13 height 13
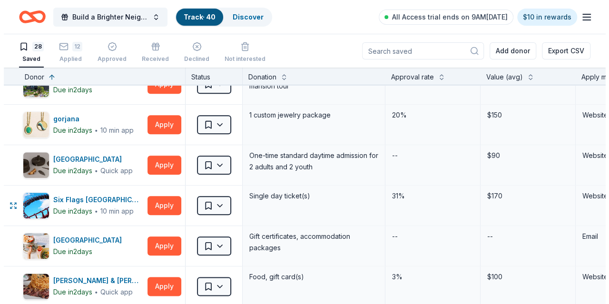
scroll to position [473, 0]
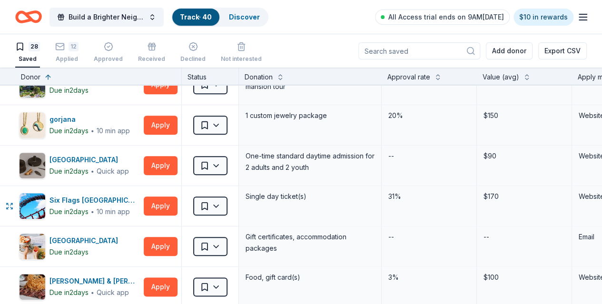
click at [172, 199] on button "Apply" at bounding box center [161, 205] width 34 height 19
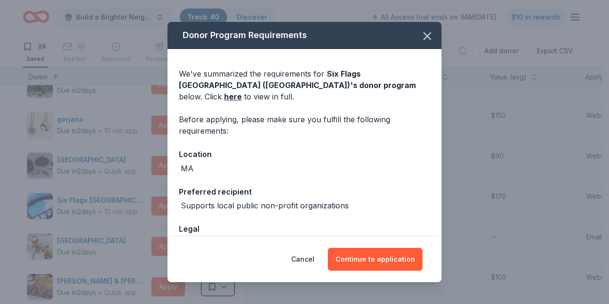
scroll to position [51, 0]
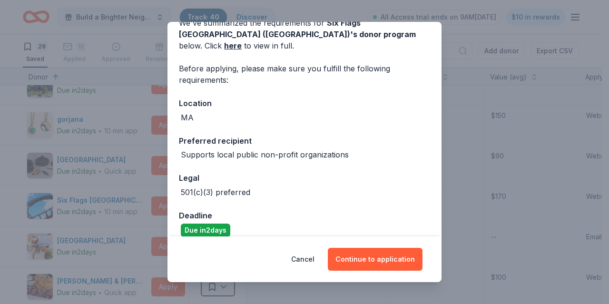
click at [368, 252] on button "Continue to application" at bounding box center [375, 259] width 95 height 23
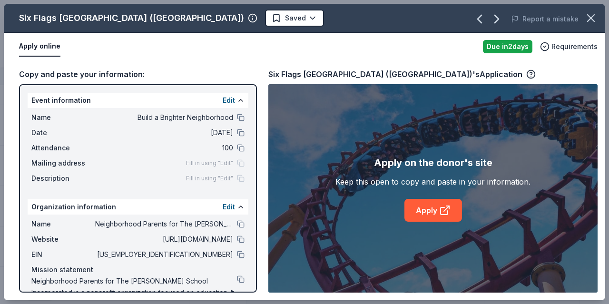
click at [433, 210] on link "Apply" at bounding box center [433, 210] width 58 height 23
click at [590, 17] on icon "button" at bounding box center [591, 18] width 7 height 7
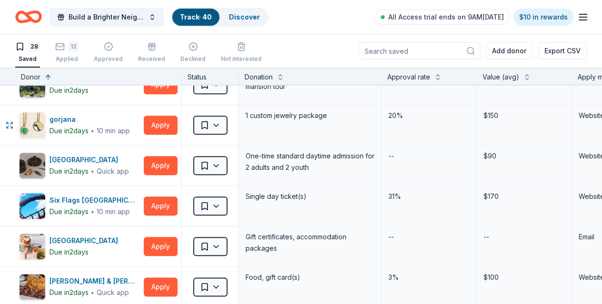
click at [177, 126] on button "Apply" at bounding box center [161, 125] width 34 height 19
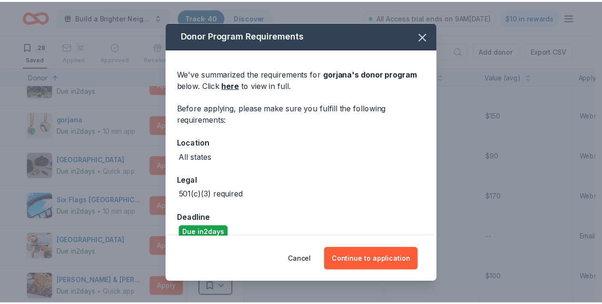
scroll to position [14, 0]
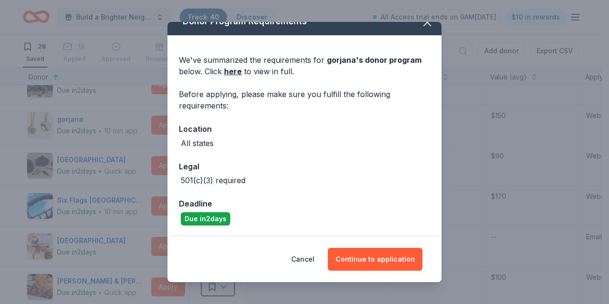
click at [364, 258] on button "Continue to application" at bounding box center [375, 259] width 95 height 23
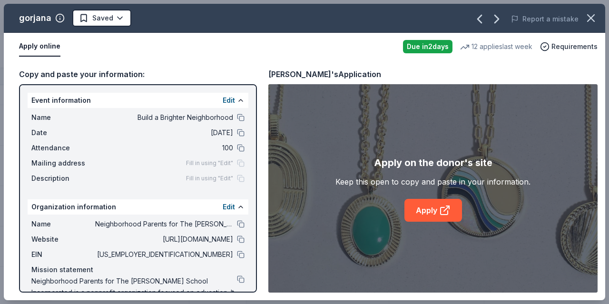
click at [444, 212] on icon at bounding box center [444, 210] width 11 height 11
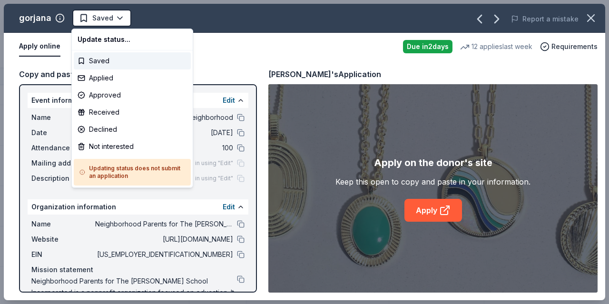
click at [101, 13] on html "Build a Brighter Neighborhood Track · 40 Discover All Access trial ends on 9AM,…" at bounding box center [304, 152] width 609 height 304
click at [107, 71] on div "Applied" at bounding box center [132, 77] width 117 height 17
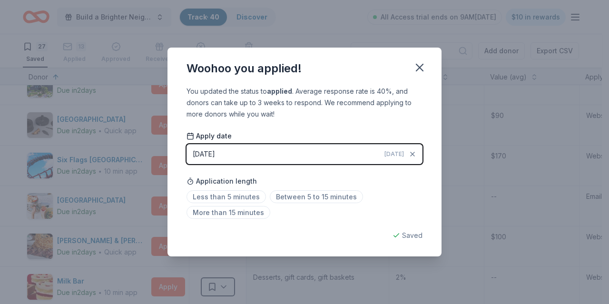
click at [423, 65] on icon "button" at bounding box center [419, 67] width 13 height 13
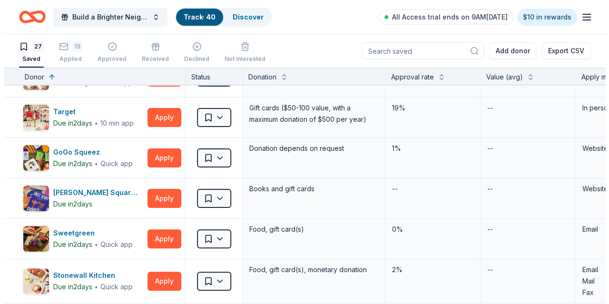
scroll to position [85, 0]
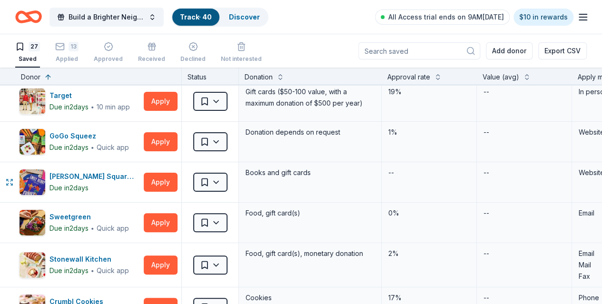
click at [163, 181] on button "Apply" at bounding box center [161, 182] width 34 height 19
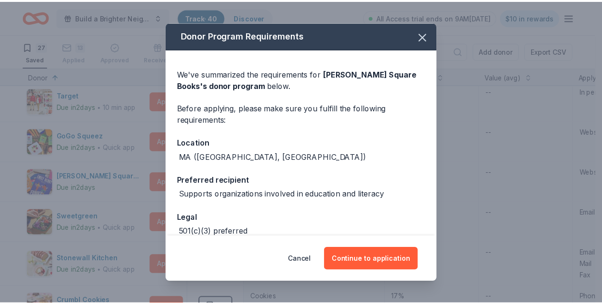
scroll to position [51, 0]
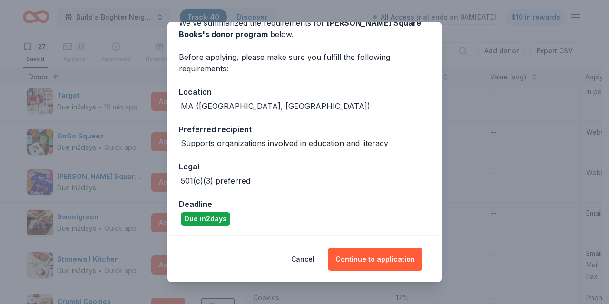
click at [371, 259] on button "Continue to application" at bounding box center [375, 259] width 95 height 23
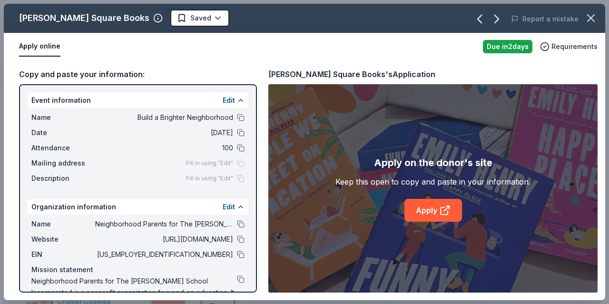
click at [431, 214] on link "Apply" at bounding box center [433, 210] width 58 height 23
click at [153, 22] on html "Build a Brighter Neighborhood Track · 40 Discover All Access trial ends on 9AM,…" at bounding box center [304, 152] width 609 height 304
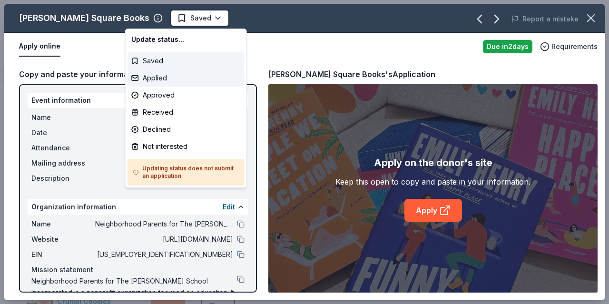
click at [162, 75] on div "Applied" at bounding box center [186, 77] width 117 height 17
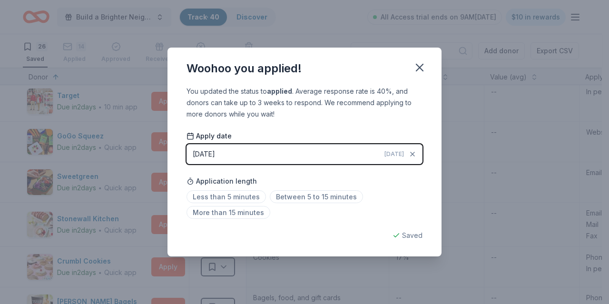
click at [417, 64] on icon "button" at bounding box center [419, 67] width 13 height 13
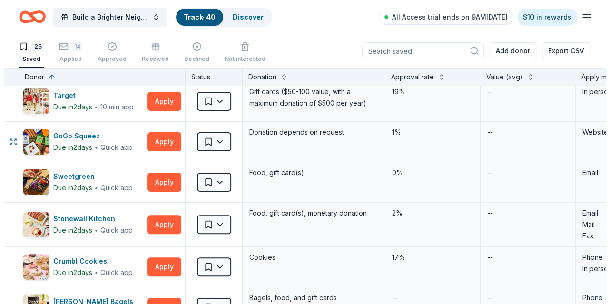
scroll to position [0, 0]
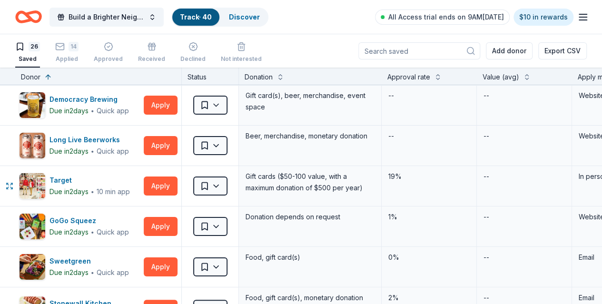
click at [163, 177] on button "Apply" at bounding box center [161, 186] width 34 height 19
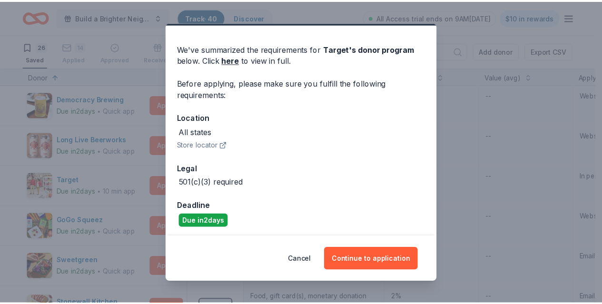
scroll to position [27, 0]
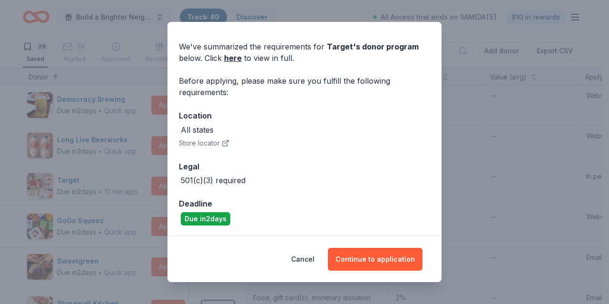
click at [368, 259] on button "Continue to application" at bounding box center [375, 259] width 95 height 23
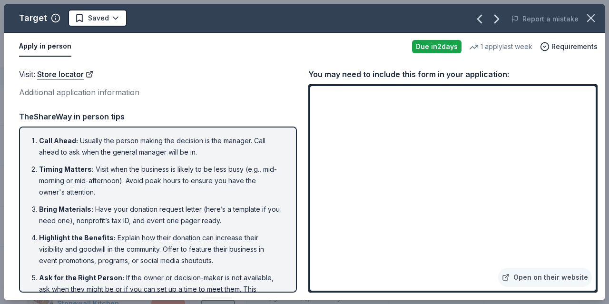
click at [588, 20] on icon "button" at bounding box center [590, 17] width 13 height 13
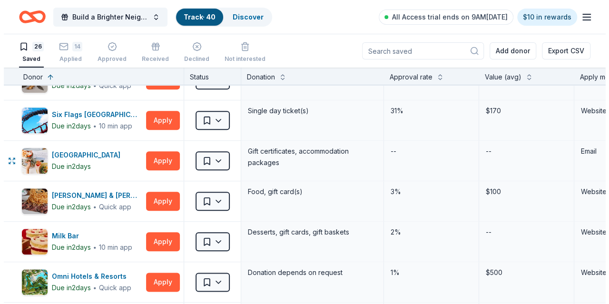
scroll to position [478, 1]
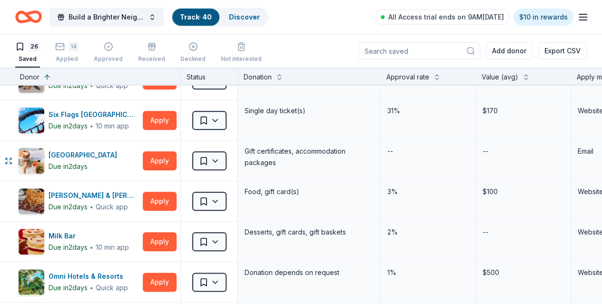
click at [172, 160] on button "Apply" at bounding box center [160, 160] width 34 height 19
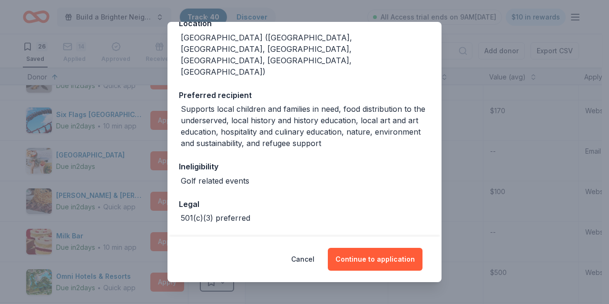
scroll to position [123, 0]
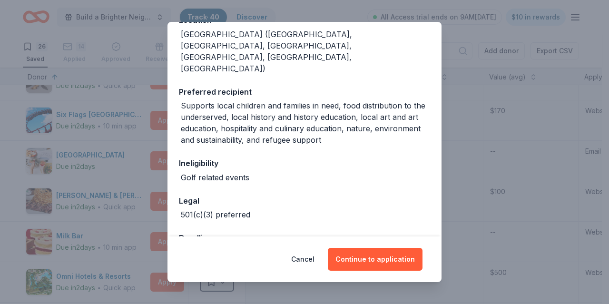
click at [365, 253] on button "Continue to application" at bounding box center [375, 259] width 95 height 23
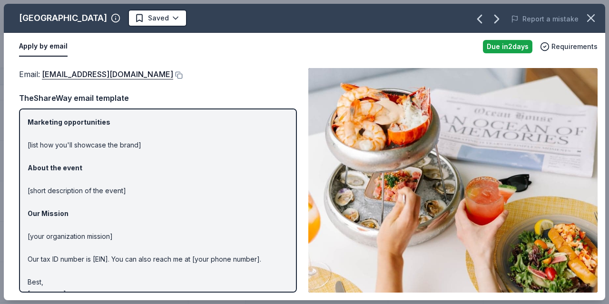
scroll to position [84, 0]
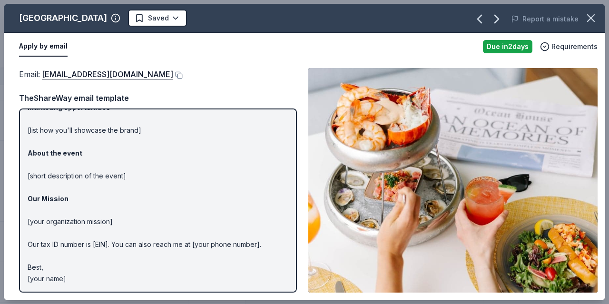
click at [111, 18] on icon "button" at bounding box center [116, 18] width 10 height 10
click at [260, 52] on div "Apply by email" at bounding box center [247, 47] width 456 height 20
click at [173, 75] on button at bounding box center [178, 75] width 10 height 8
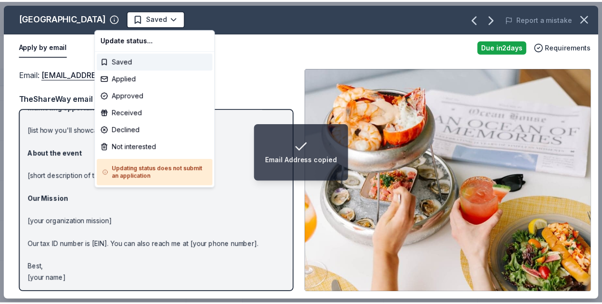
scroll to position [0, 0]
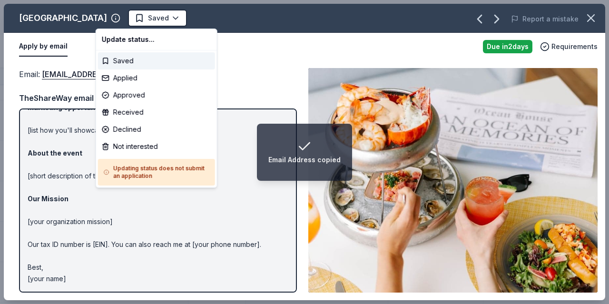
click at [148, 15] on html "Email Address copied Build a Brighter Neighborhood Track · 40 Discover All Acce…" at bounding box center [304, 152] width 609 height 304
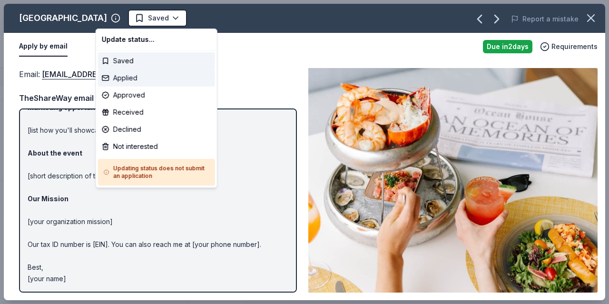
click at [142, 79] on div "Applied" at bounding box center [156, 77] width 117 height 17
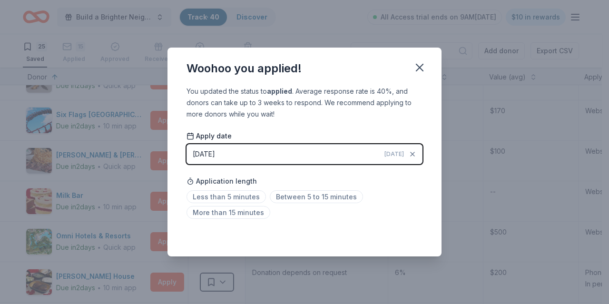
click at [422, 70] on icon "button" at bounding box center [419, 67] width 13 height 13
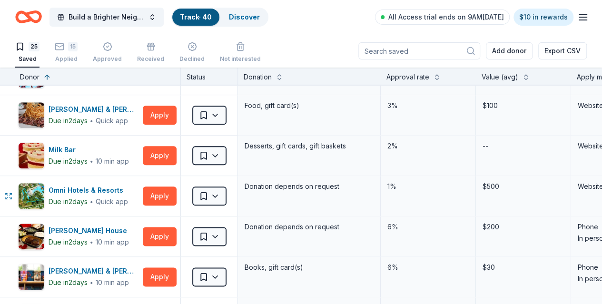
scroll to position [525, 1]
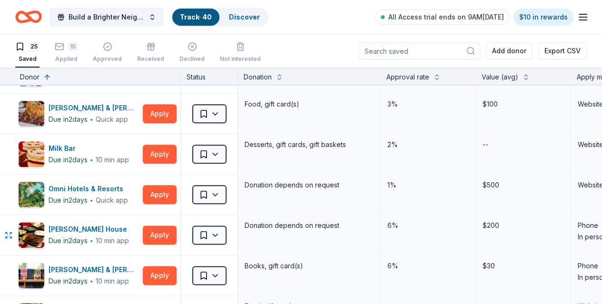
click at [159, 229] on button "Apply" at bounding box center [160, 235] width 34 height 19
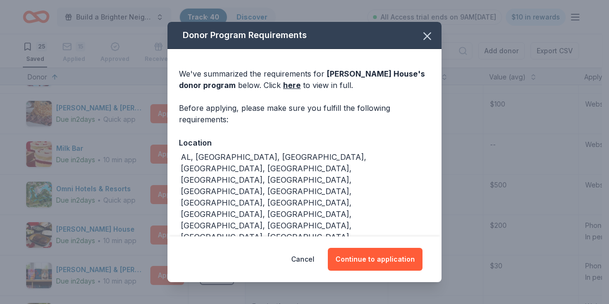
click at [375, 262] on button "Continue to application" at bounding box center [375, 259] width 95 height 23
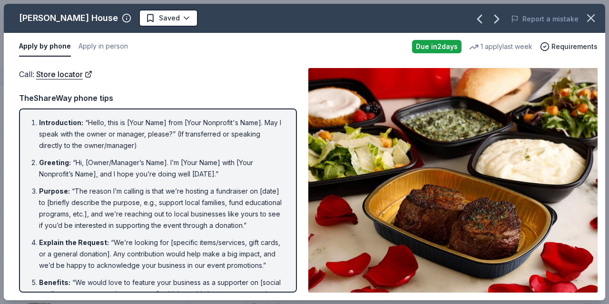
click at [589, 19] on icon "button" at bounding box center [590, 17] width 13 height 13
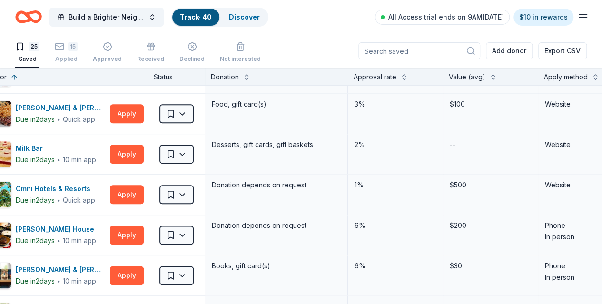
scroll to position [525, 22]
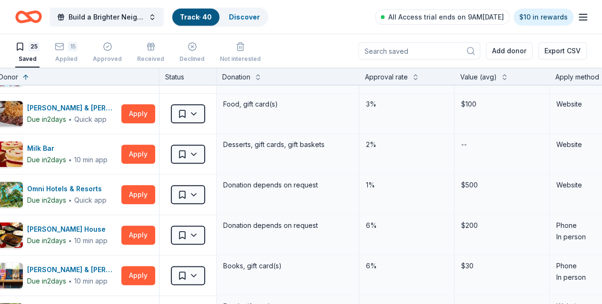
click at [155, 195] on button "Apply" at bounding box center [138, 194] width 34 height 19
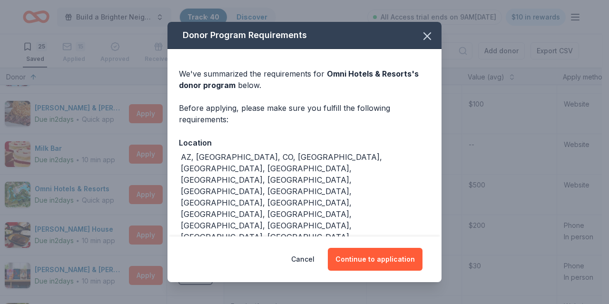
click at [373, 263] on button "Continue to application" at bounding box center [375, 259] width 95 height 23
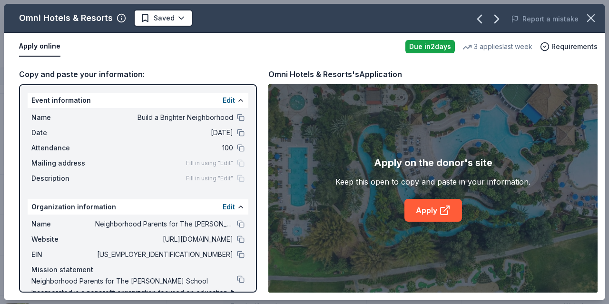
click at [412, 216] on link "Apply" at bounding box center [433, 210] width 58 height 23
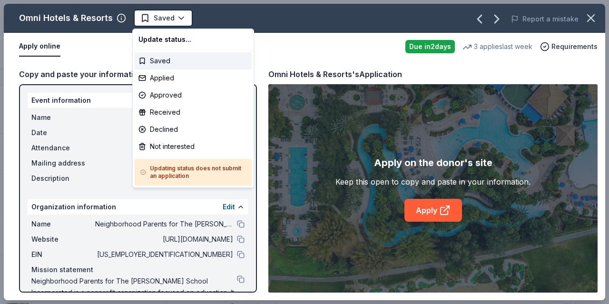
click at [174, 16] on html "Build a Brighter Neighborhood Track · 40 Discover All Access trial ends on 9AM,…" at bounding box center [304, 152] width 609 height 304
click at [176, 79] on div "Applied" at bounding box center [193, 77] width 117 height 17
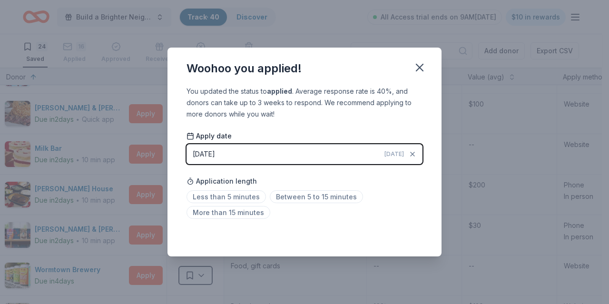
click at [414, 65] on icon "button" at bounding box center [419, 67] width 13 height 13
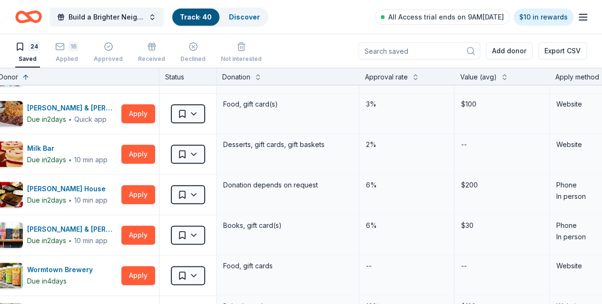
click at [148, 110] on button "Apply" at bounding box center [138, 113] width 34 height 19
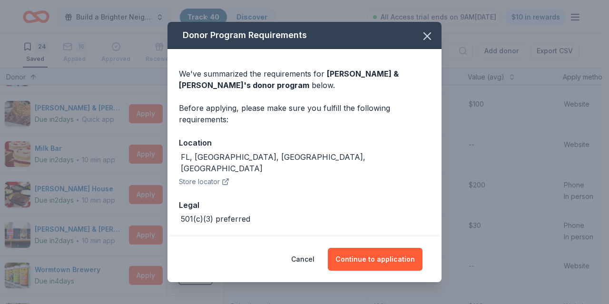
click at [370, 264] on button "Continue to application" at bounding box center [375, 259] width 95 height 23
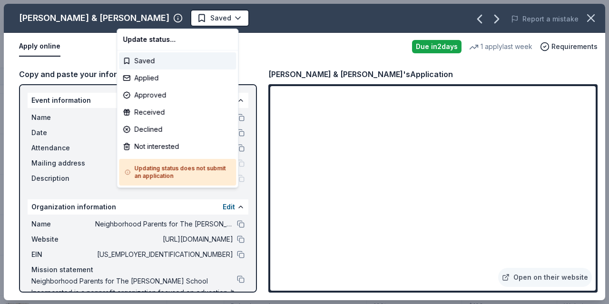
click at [158, 20] on html "Build a Brighter Neighborhood Track · 40 Discover All Access trial ends on 9AM,…" at bounding box center [304, 152] width 609 height 304
click at [148, 80] on div "Applied" at bounding box center [177, 77] width 117 height 17
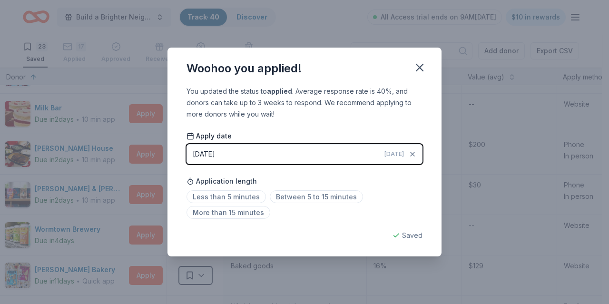
click at [413, 64] on icon "button" at bounding box center [419, 67] width 13 height 13
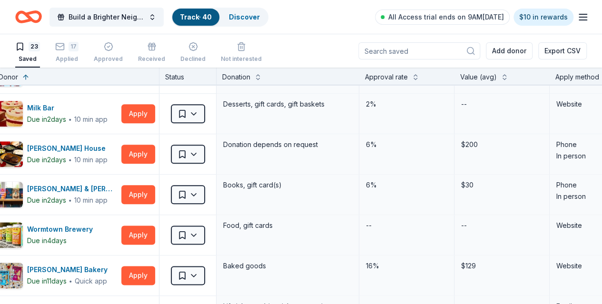
click at [79, 47] on div "17" at bounding box center [74, 42] width 10 height 10
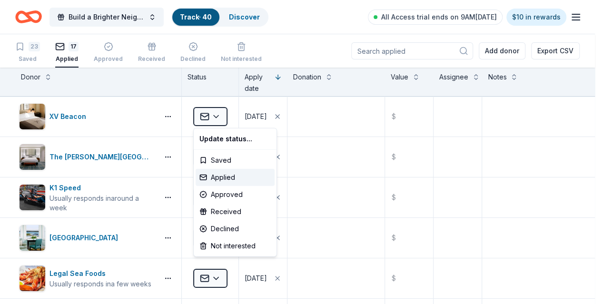
scroll to position [0, 8]
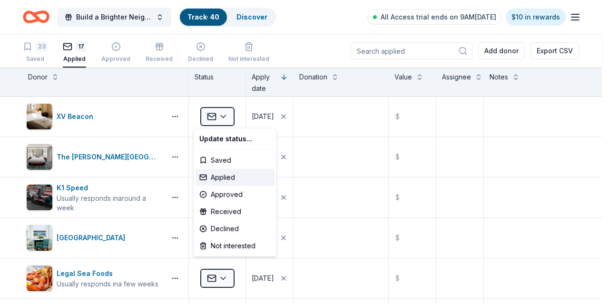
click at [218, 117] on html "Build a Brighter Neighborhood Track · 40 Discover All Access trial ends on 9AM,…" at bounding box center [304, 152] width 609 height 304
click at [38, 48] on html "Build a Brighter Neighborhood Track · 40 Discover All Access trial ends on 9AM,…" at bounding box center [304, 152] width 609 height 304
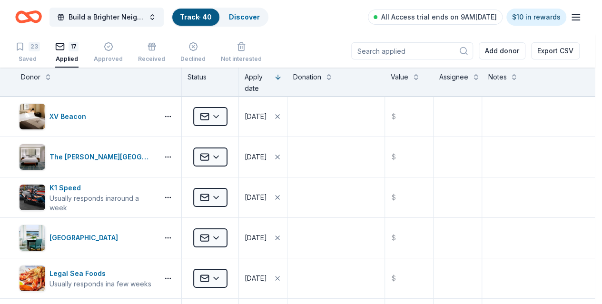
scroll to position [0, 0]
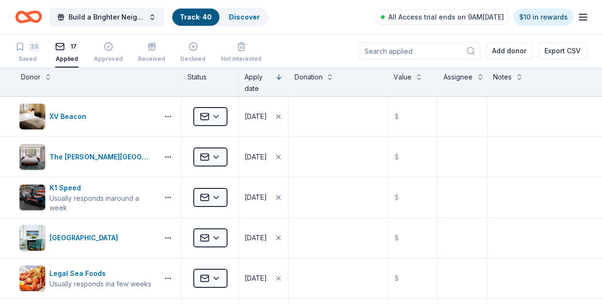
click at [205, 14] on link "Track · 40" at bounding box center [196, 17] width 32 height 8
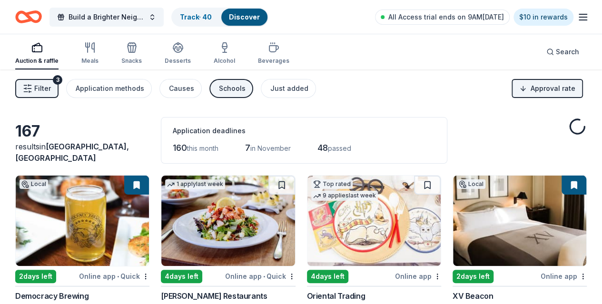
click at [132, 20] on span "Build a Brighter Neighborhood" at bounding box center [107, 16] width 76 height 11
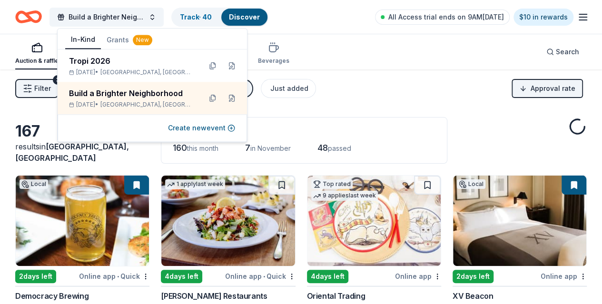
click at [120, 39] on button "Grants New" at bounding box center [129, 39] width 57 height 17
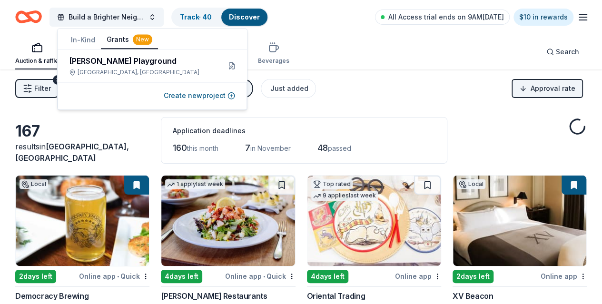
click at [137, 71] on div "Boston, MA" at bounding box center [141, 73] width 144 height 8
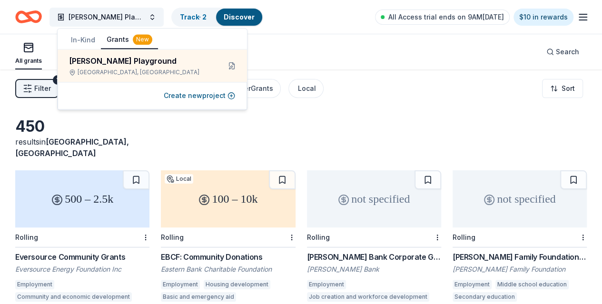
click at [158, 76] on div "Boston, MA" at bounding box center [141, 73] width 144 height 8
click at [373, 55] on div "All grants ≤ $5k $5k to $20k > $20k Unspecified Search" at bounding box center [300, 51] width 571 height 35
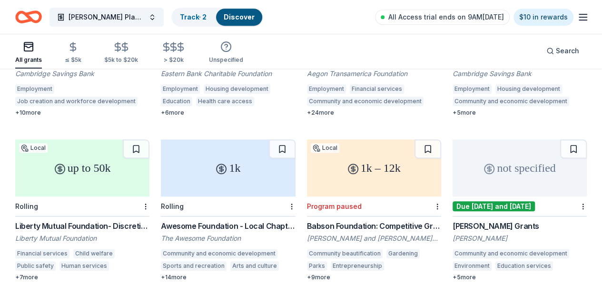
scroll to position [358, 0]
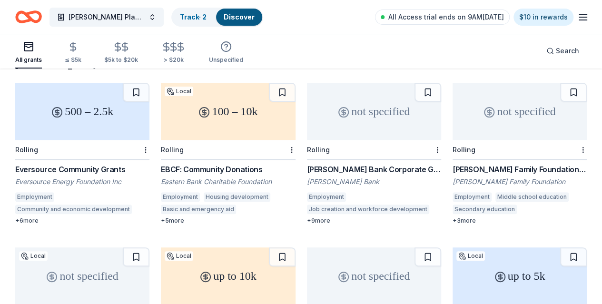
scroll to position [0, 0]
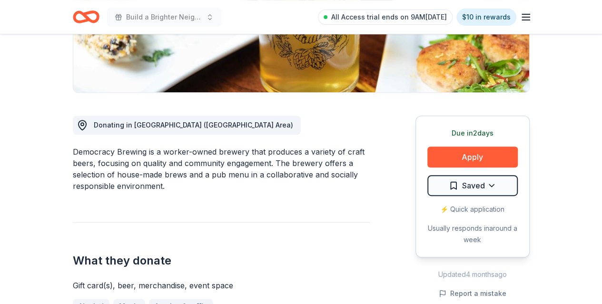
scroll to position [199, 0]
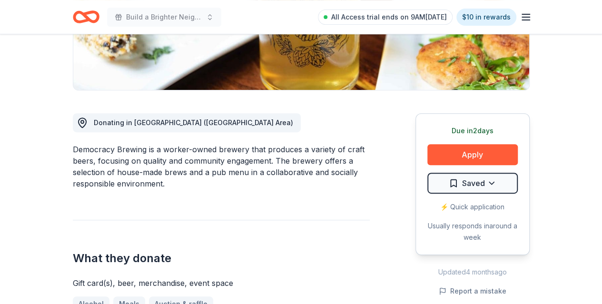
click at [469, 152] on button "Apply" at bounding box center [472, 154] width 90 height 21
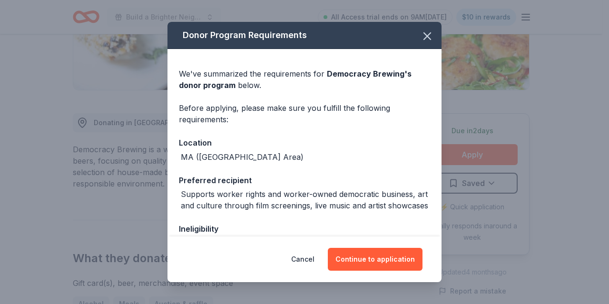
click at [402, 257] on button "Continue to application" at bounding box center [375, 259] width 95 height 23
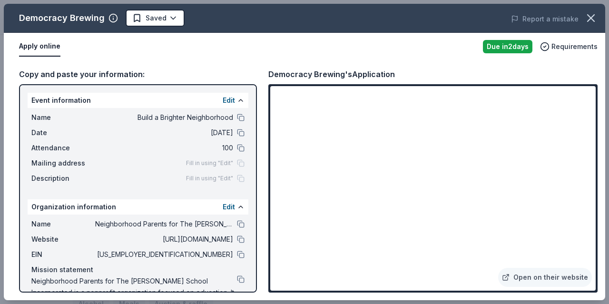
click at [588, 19] on icon "button" at bounding box center [590, 17] width 13 height 13
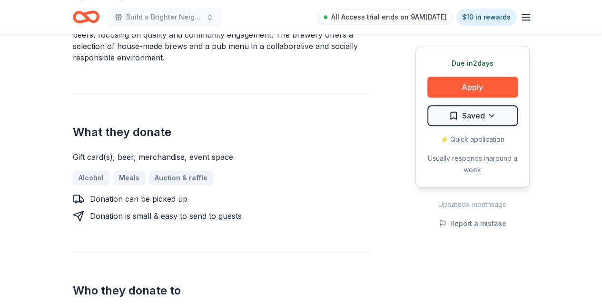
scroll to position [325, 0]
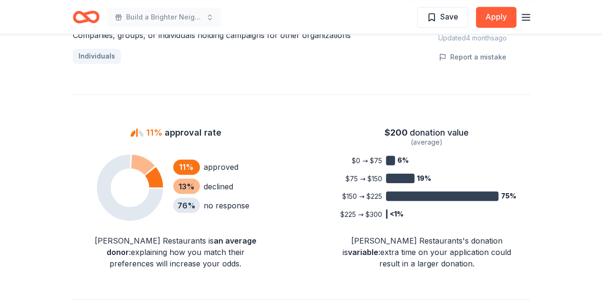
scroll to position [724, 0]
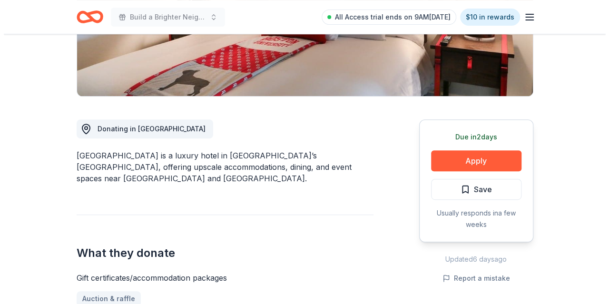
scroll to position [202, 0]
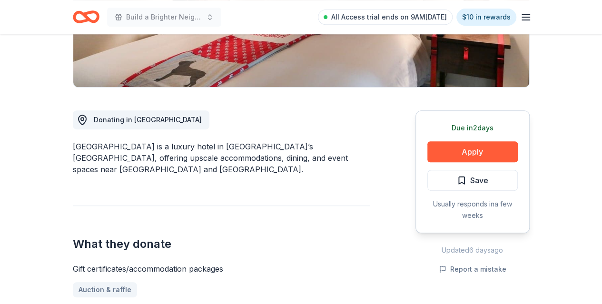
click at [453, 152] on button "Apply" at bounding box center [472, 151] width 90 height 21
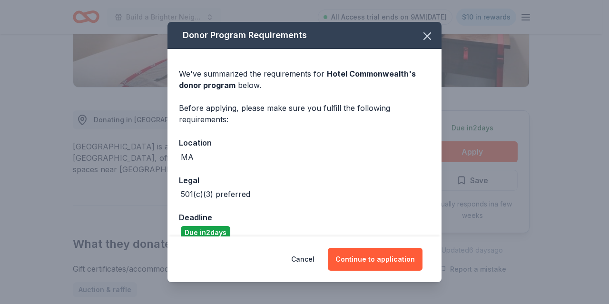
click at [368, 257] on button "Continue to application" at bounding box center [375, 259] width 95 height 23
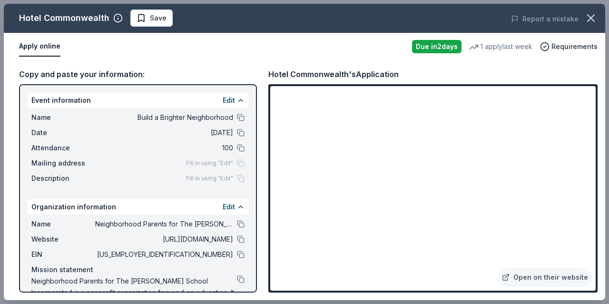
drag, startPoint x: 230, startPoint y: 253, endPoint x: 243, endPoint y: 246, distance: 14.3
click at [237, 252] on button at bounding box center [241, 255] width 8 height 8
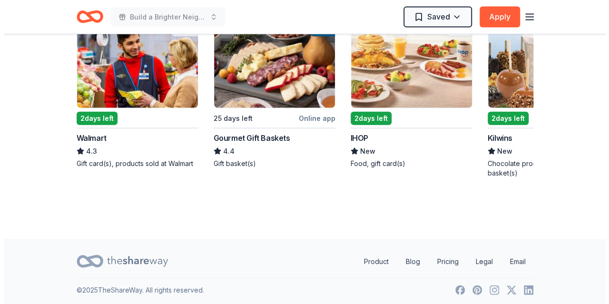
scroll to position [1049, 0]
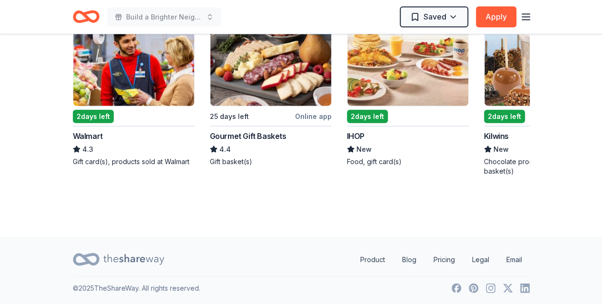
click at [495, 8] on button "Apply" at bounding box center [496, 17] width 40 height 21
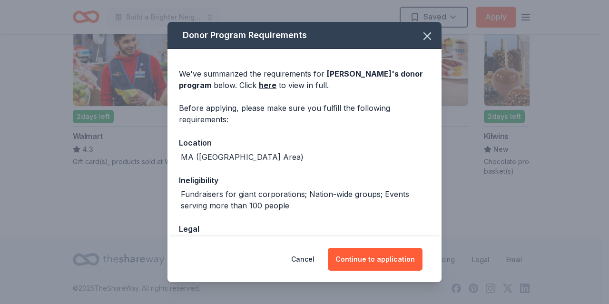
scroll to position [62, 0]
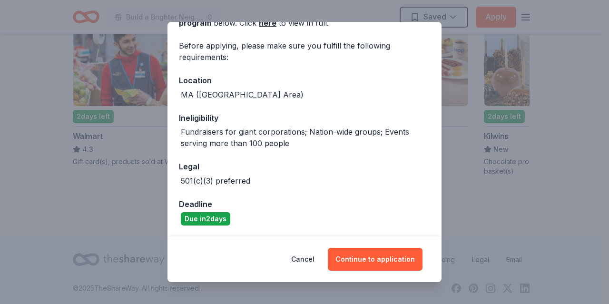
click at [369, 252] on button "Continue to application" at bounding box center [375, 259] width 95 height 23
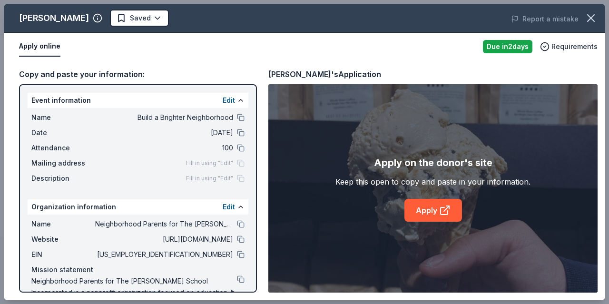
click at [441, 211] on icon at bounding box center [444, 210] width 7 height 7
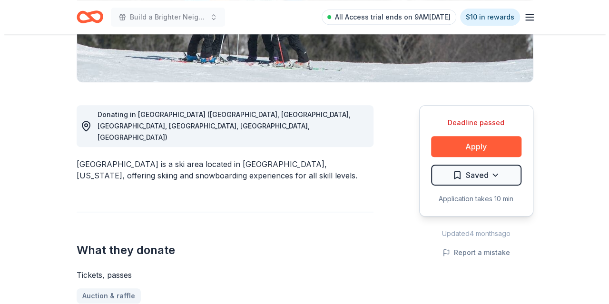
scroll to position [210, 0]
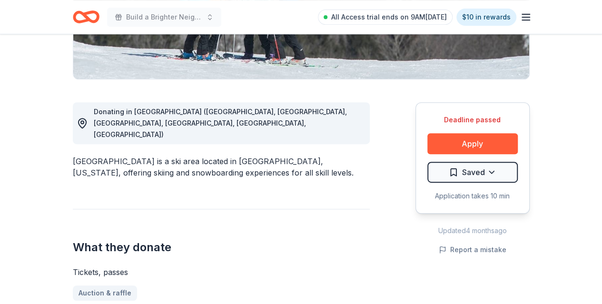
click at [445, 138] on button "Apply" at bounding box center [472, 143] width 90 height 21
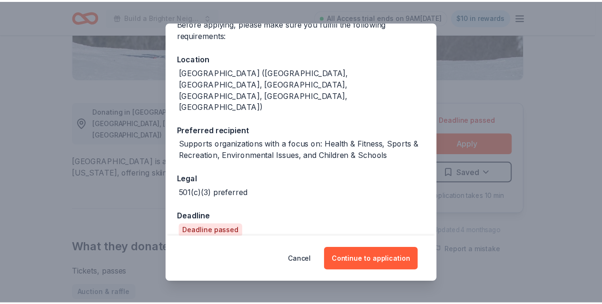
scroll to position [100, 0]
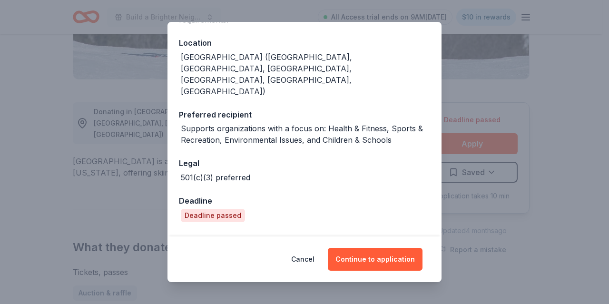
click at [367, 258] on button "Continue to application" at bounding box center [375, 259] width 95 height 23
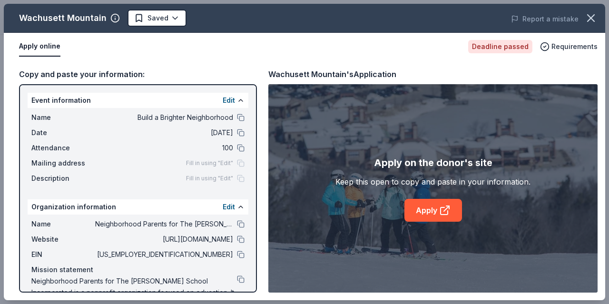
click at [592, 10] on button "button" at bounding box center [590, 18] width 21 height 21
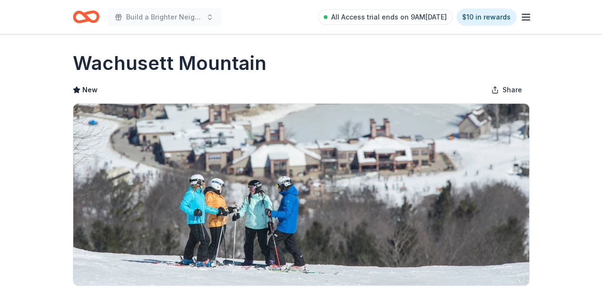
scroll to position [0, 0]
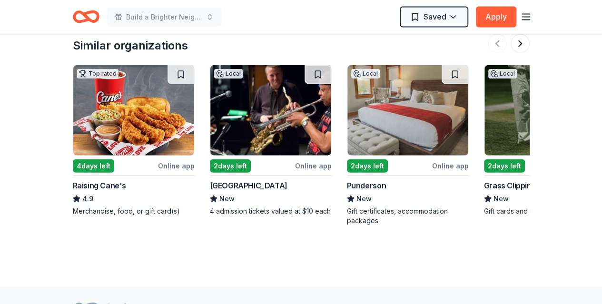
scroll to position [1080, 0]
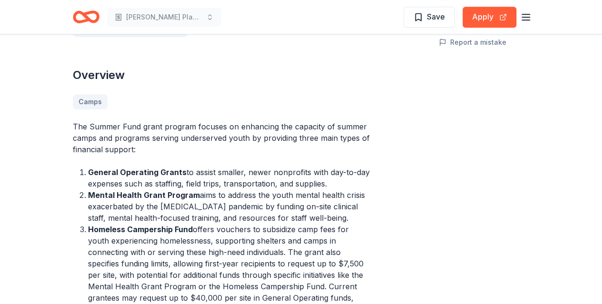
scroll to position [243, 0]
